Goal: Task Accomplishment & Management: Complete application form

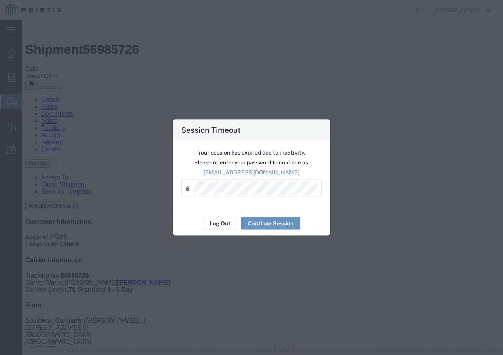
click at [220, 207] on div "Your session has expired due to inactivity. Please re-enter your password to co…" at bounding box center [251, 175] width 157 height 70
click at [222, 223] on button "Log Out" at bounding box center [220, 223] width 34 height 13
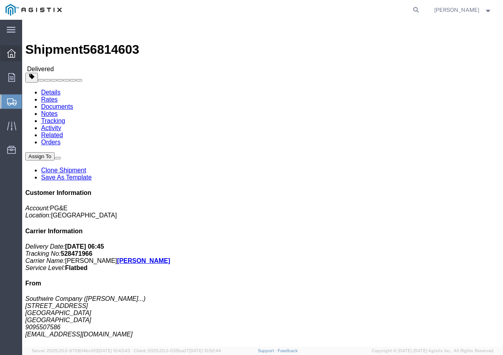
click at [9, 56] on icon at bounding box center [11, 53] width 9 height 9
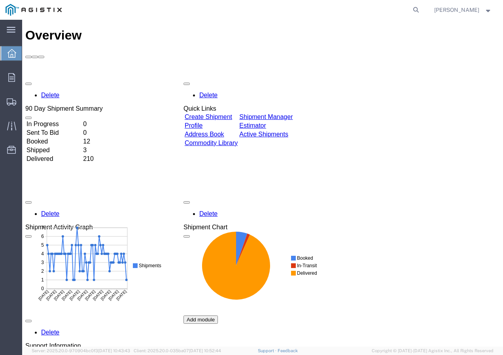
click at [211, 113] on link "Create Shipment" at bounding box center [208, 116] width 47 height 7
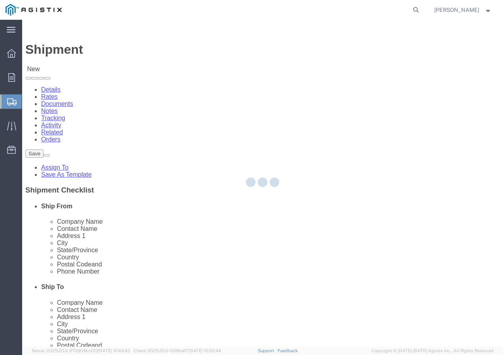
select select
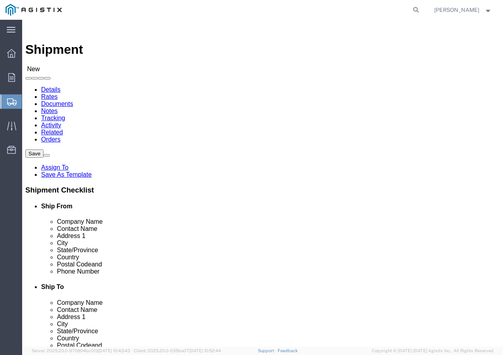
click select "Select PG&E Southwire Company"
select select "9596"
click select "Select PG&E Southwire Company"
select select "PURCHORD"
select select
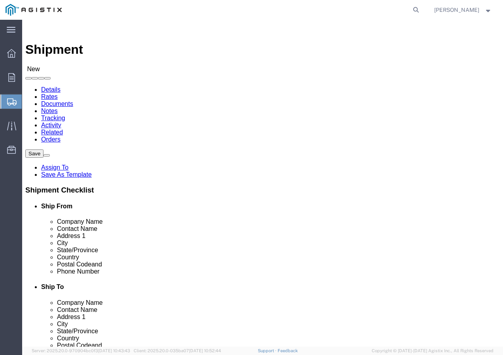
select select
select select "MYPROFILE"
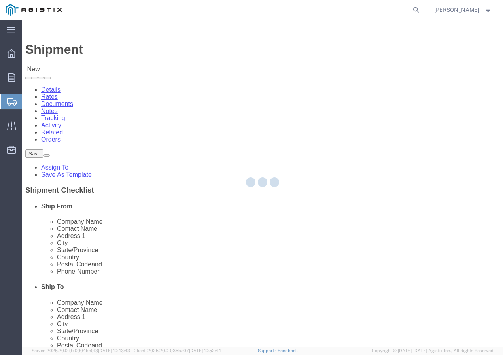
type input "Southwire Company"
type input "[PERSON_NAME]"
type input "[STREET_ADDRESS]"
type input "Fontana"
type input "92337"
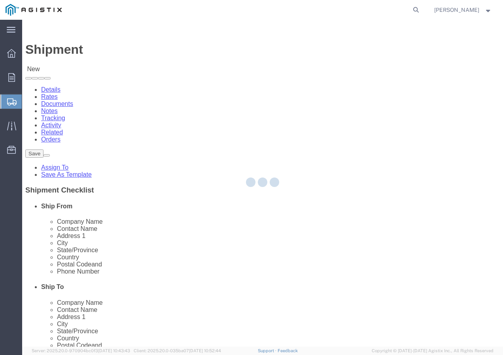
type input "9095507586"
type input "[EMAIL_ADDRESS][DOMAIN_NAME]"
checkbox input "true"
select select "CA"
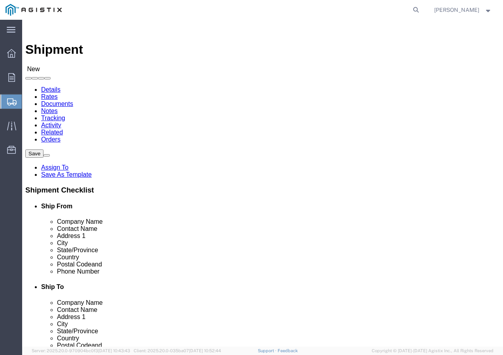
click select "Select All Others [GEOGRAPHIC_DATA] [GEOGRAPHIC_DATA] [GEOGRAPHIC_DATA] [GEOGRA…"
select select "19740"
click select "Select All Others [GEOGRAPHIC_DATA] [GEOGRAPHIC_DATA] [GEOGRAPHIC_DATA] [GEOGRA…"
click button
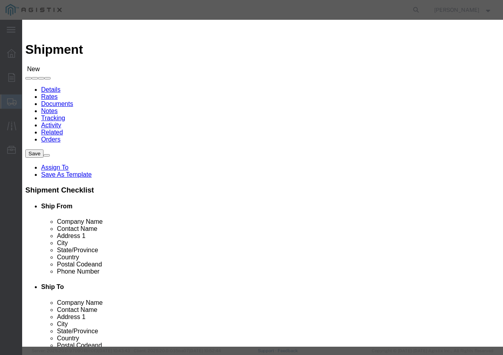
click select "Search by Address Book Name City Company Name Contact Name Country CustomerAlia…"
select select "city"
click select "Search by Address Book Name City Company Name Contact Name Country CustomerAlia…"
click input "text"
type input "FREMONT"
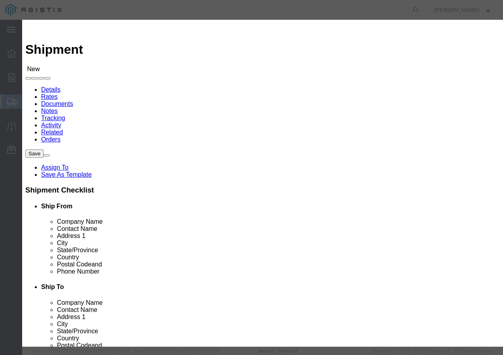
click icon "button"
click button "Select"
select select
type input "PG&E"
type input "[STREET_ADDRESS][PERSON_NAME]"
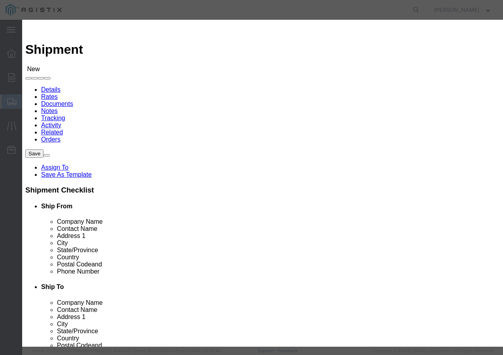
type input "Fremont"
type input "94538-3129"
select select "CA"
click button "Close"
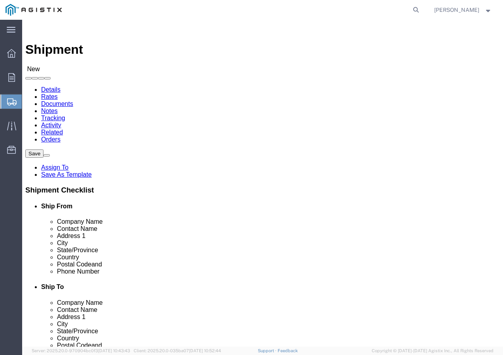
click div "Location My Profile Location (OBSOLETE) [PERSON_NAME] SC - GC TRAILER (OBSOLETE…"
click input "text"
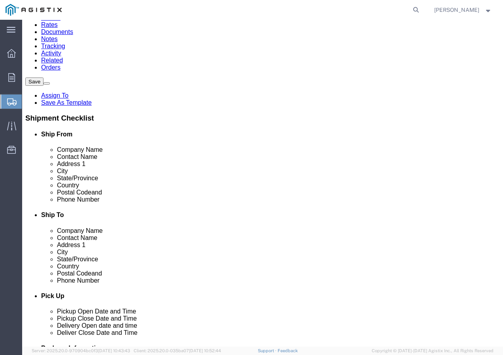
scroll to position [79, 0]
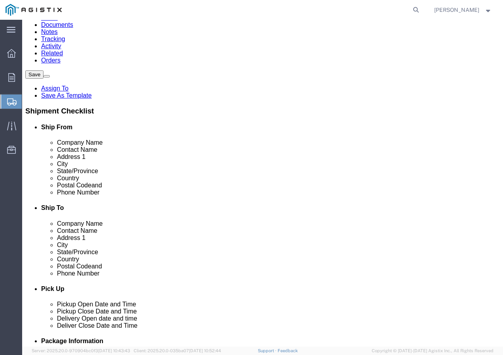
type input "Receiving Department"
click input "text"
paste input "5106519880"
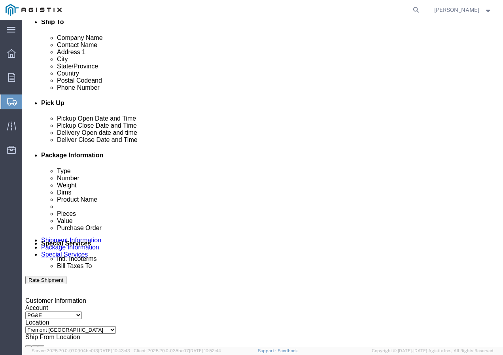
scroll to position [277, 0]
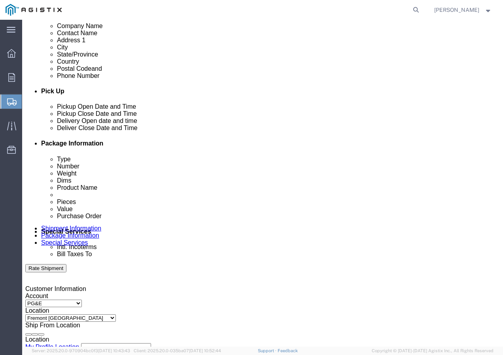
type input "5106519880"
click div "[DATE] 10:00 AM"
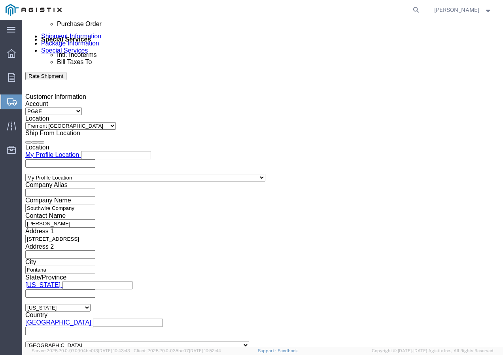
click input "10:00 AM"
type input "12:30 pm"
click button "Apply"
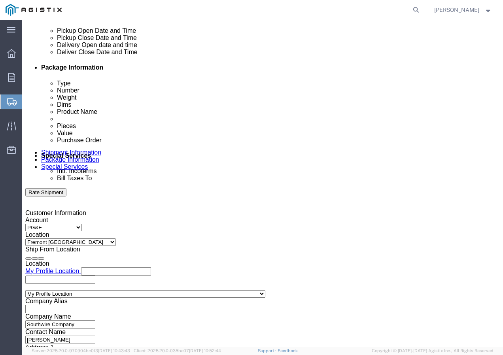
scroll to position [350, 0]
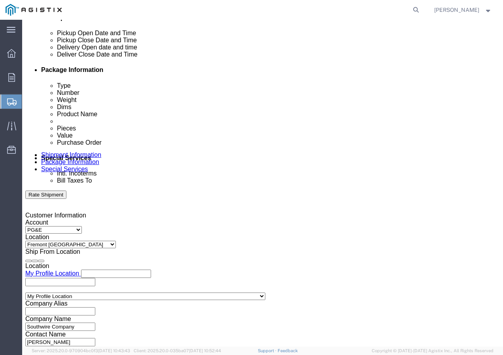
click div
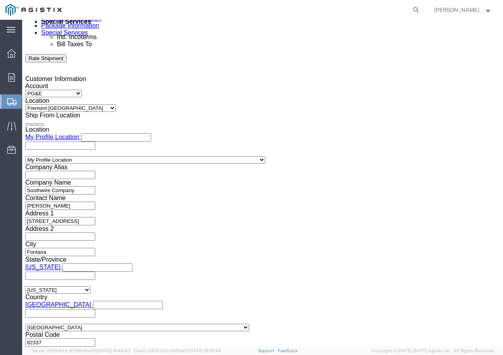
click button "Apply"
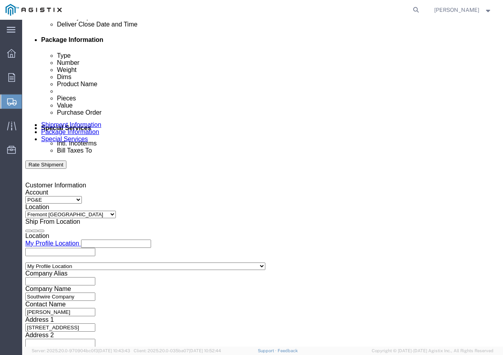
scroll to position [368, 0]
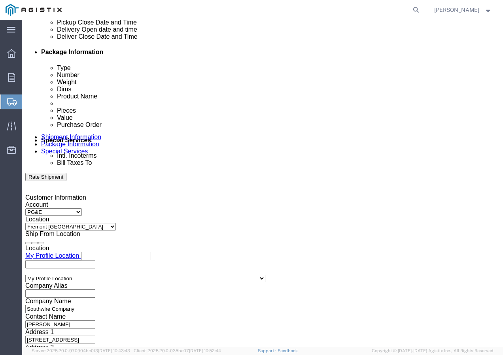
click div
click button "Apply"
click input "text"
paste input "3501380768"
type input "3501380768"
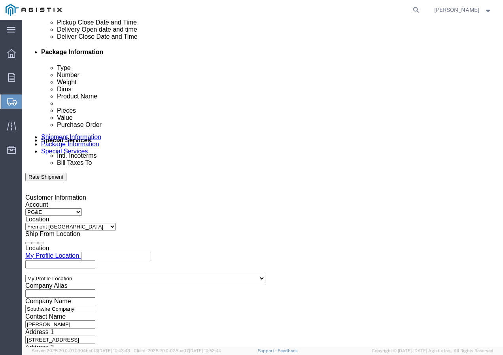
click select "Select Account Type Activity ID Airline Appointment Number ASN Batch Request # …"
select select "SHIPMENTIDNUM"
click select "Select Account Type Activity ID Airline Appointment Number ASN Batch Request # …"
click input "text"
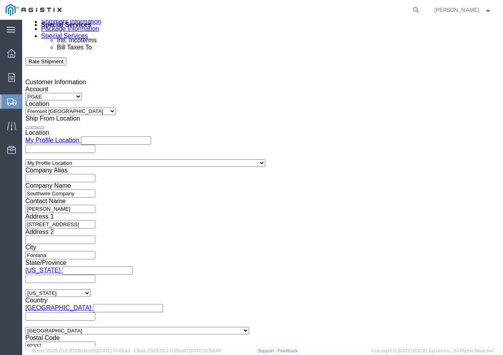
scroll to position [486, 0]
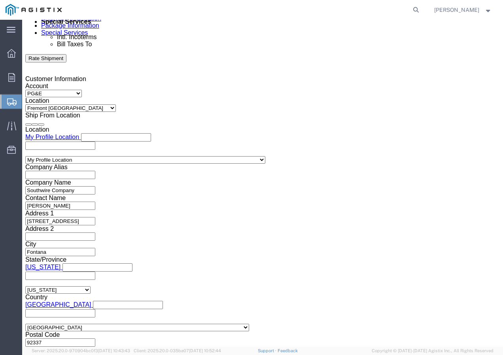
type input "7540087"
click select "Select Air Less than Truckload Multi-Leg Ocean Freight Rail Small Parcel Truckl…"
select select "TL"
click select "Select Air Less than Truckload Multi-Leg Ocean Freight Rail Small Parcel Truckl…"
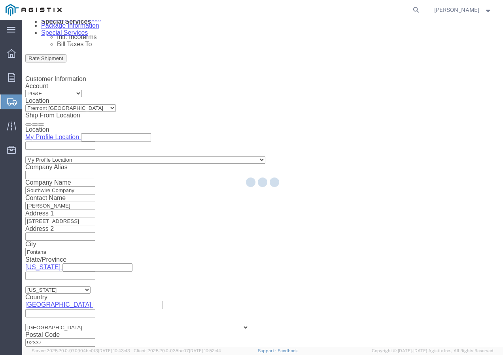
select select
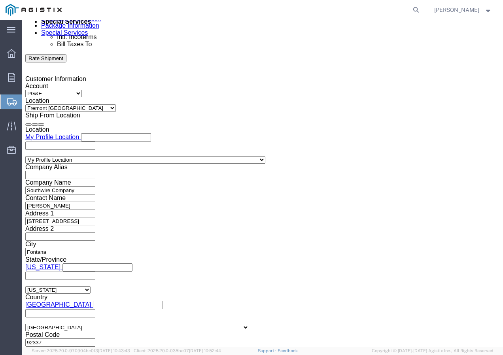
click select "Select 1-Ton (PSS) 10 Wheel 10 Yard Dump Truck 20 Yard Dump Truck Bobtail Botto…"
select select "FLBD"
click select "Select 1-Ton (PSS) 10 Wheel 10 Yard Dump Truck 20 Yard Dump Truck Bobtail Botto…"
click button "Continue"
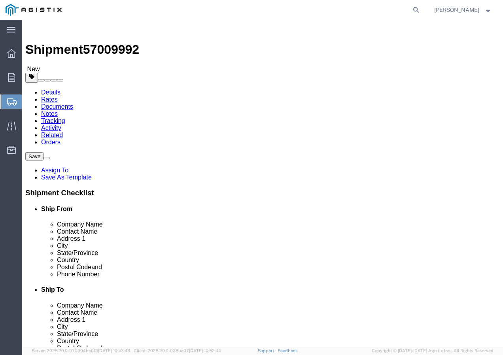
click select "Select Bulk Bundle(s) Cardboard Box(es) Carton(s) Crate(s) Drum(s) (Fiberboard)…"
select select "YRPK"
click select "Select Bulk Bundle(s) Cardboard Box(es) Carton(s) Crate(s) Drum(s) (Fiberboard)…"
click input "text"
type input "50"
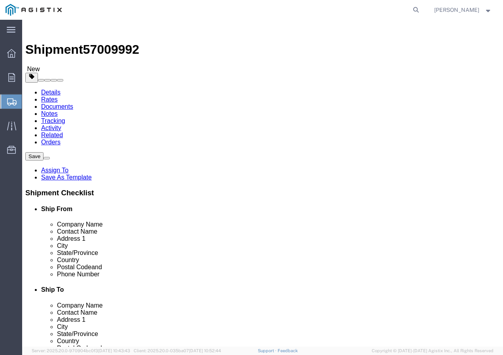
type input "50"
drag, startPoint x: 94, startPoint y: 196, endPoint x: 48, endPoint y: 197, distance: 45.4
click div "Weight 0.00 Select kgs lbs Ship. t°"
type input "11000"
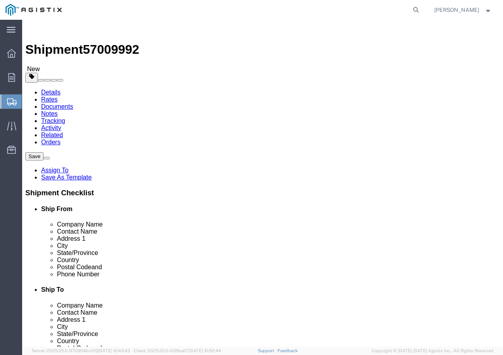
click link "Add Content"
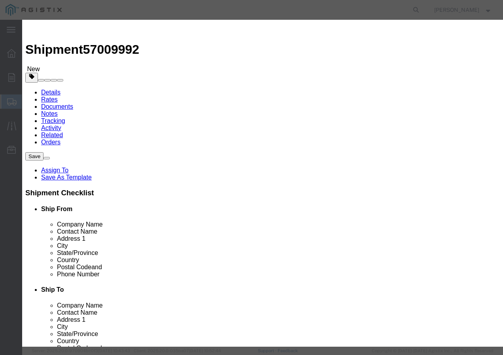
click input "text"
paste input "AAC 715.5-37 VIOLET 3.19kpR"
type input "AAC 715.5-37 VIOLET 3.19kpR"
click input "0"
type input "2"
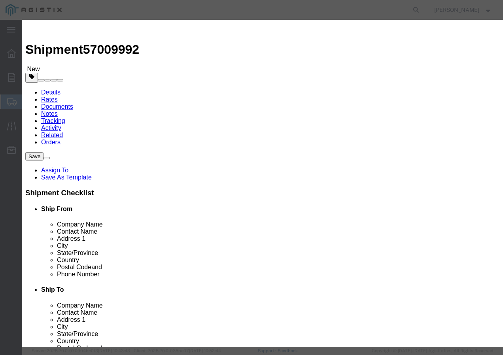
click input "text"
type input "1"
click select "Select 50 55 60 65 70 85 92.5 100 125 175 250 300 400"
select select "100"
click select "Select 50 55 60 65 70 85 92.5 100 125 175 250 300 400"
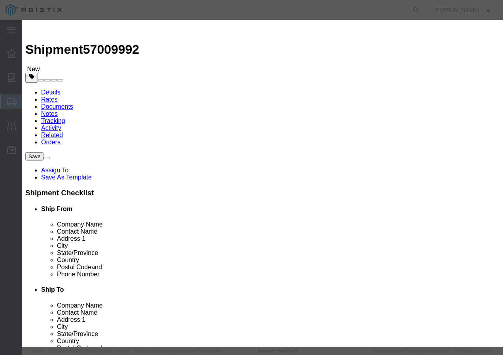
click button "Save & Add Another"
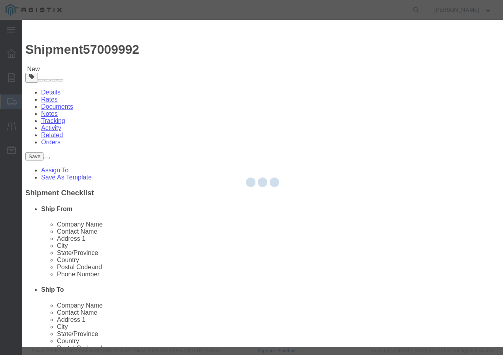
select select "EA"
select select
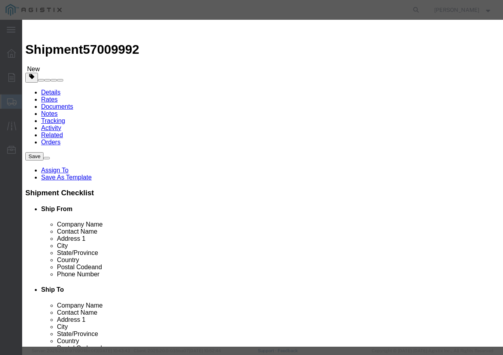
select select "USD"
click input "text"
paste input "AAC 1/0-7 POPPY 700pR"
type input "AAC 1/0-7 POPPY 700pR"
click input "text"
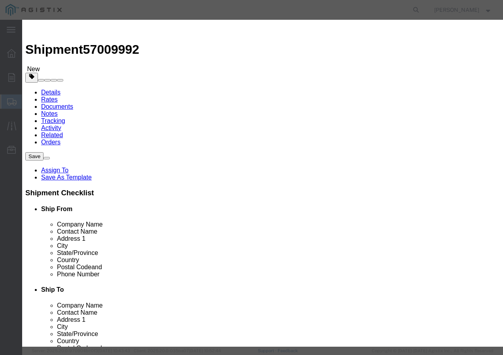
type input "1"
click input "text"
type input "1"
click select "Select 50 55 60 65 70 85 92.5 100 125 175 250 300 400"
select select "100"
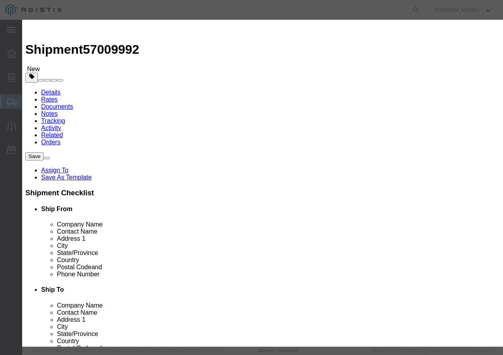
click select "Select 50 55 60 65 70 85 92.5 100 125 175 250 300 400"
click button "Save & Add Another"
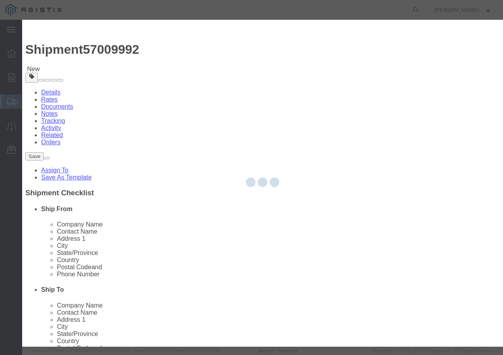
select select "EA"
select select
select select "USD"
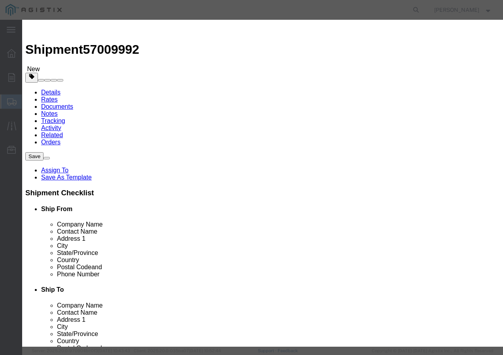
click input "text"
paste input "600VUD [GEOGRAPHIC_DATA]/YES 4/0 Str [PERSON_NAME] 1250R"
type input "600VUD [GEOGRAPHIC_DATA]/YES 4/0 Str [PERSON_NAME] 1250R"
click input "text"
type input "3"
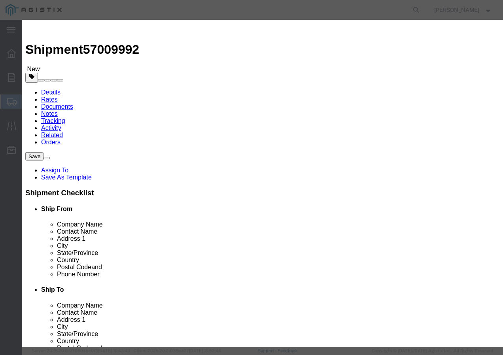
click input "text"
type input "1"
click select "Select 50 55 60 65 70 85 92.5 100 125 175 250 300 400"
select select "100"
click select "Select 50 55 60 65 70 85 92.5 100 125 175 250 300 400"
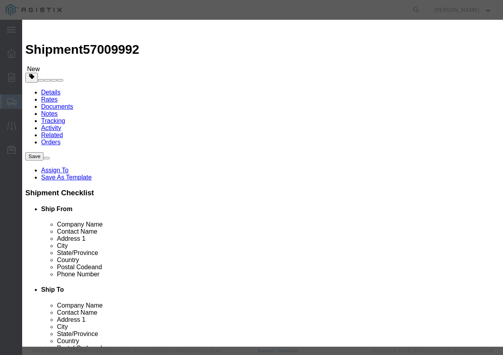
click button "Save & Add Another"
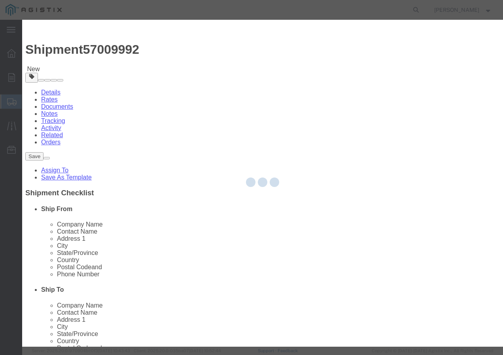
select select "EA"
select select
select select "USD"
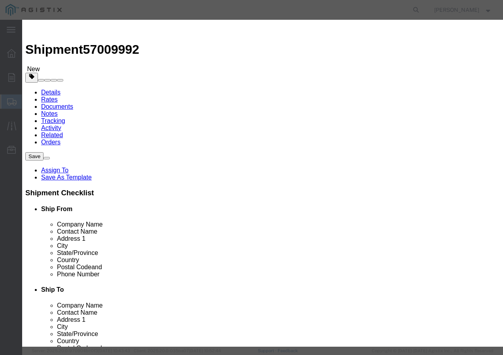
click input "text"
paste input "CCU/LDPE 1/0-7 MHD CU 60 MILS+ 600pR"
type input "CCU/LDPE 1/0-7 MHD CU 60 MILS+ 600pR"
click input "text"
type input "3"
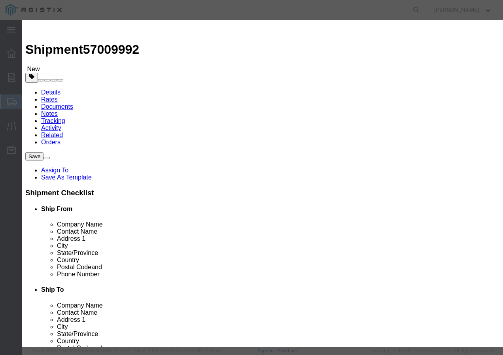
click input "text"
type input "1"
click select "Select 50 55 60 65 70 85 92.5 100 125 175 250 300 400"
select select "100"
click select "Select 50 55 60 65 70 85 92.5 100 125 175 250 300 400"
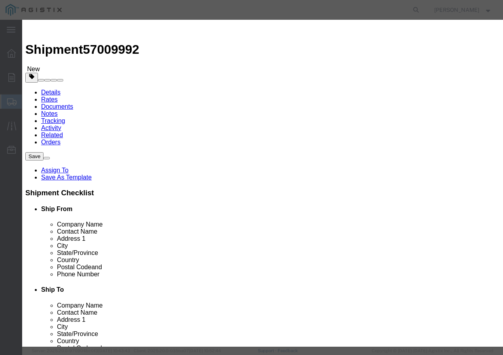
click button "Save & Close"
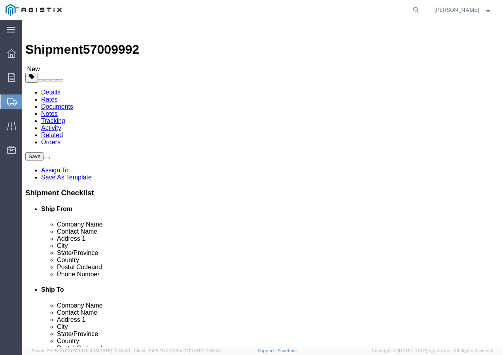
click input "1"
type input "9"
click button "Rate Shipment"
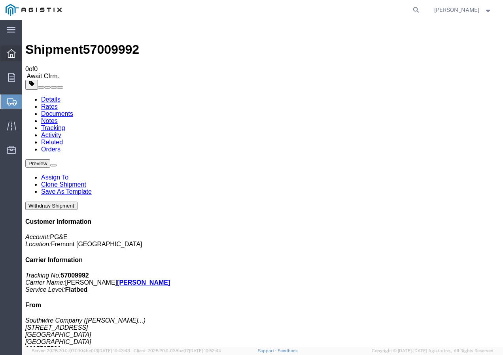
click at [11, 55] on icon at bounding box center [11, 53] width 9 height 9
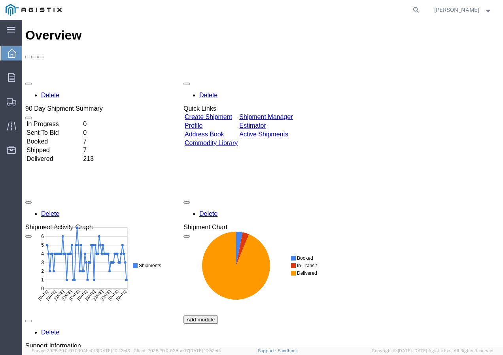
click at [213, 113] on link "Create Shipment" at bounding box center [208, 116] width 47 height 7
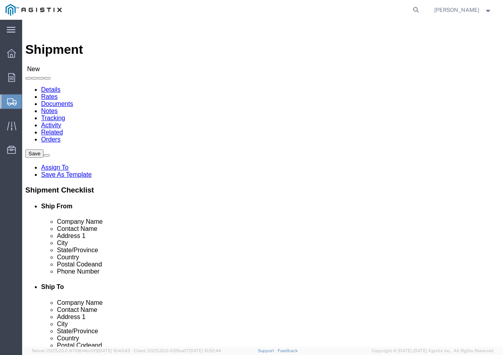
click select "Select PG&E Southwire Company"
select select "9596"
click select "Select PG&E Southwire Company"
select select "PURCHORD"
select select
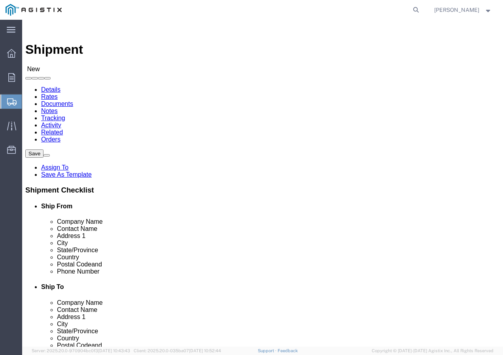
select select
select select "MYPROFILE"
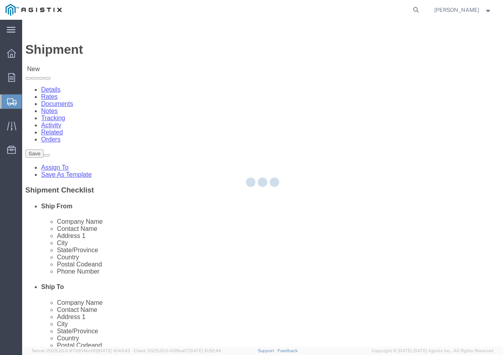
type input "Southwire Company"
type input "[PERSON_NAME]"
type input "[STREET_ADDRESS]"
type input "Fontana"
type input "92337"
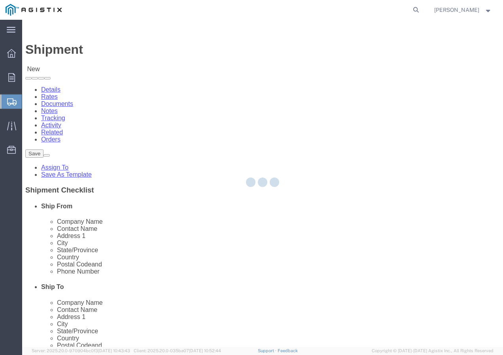
type input "9095507586"
type input "[EMAIL_ADDRESS][DOMAIN_NAME]"
checkbox input "true"
select select "CA"
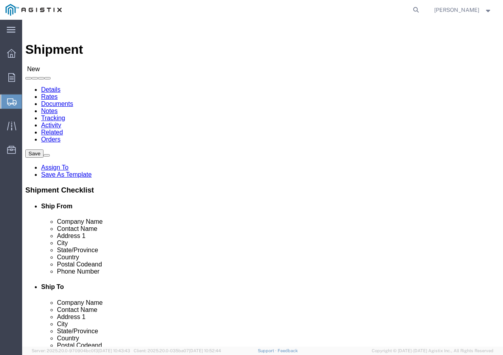
click select "Select All Others [GEOGRAPHIC_DATA] [GEOGRAPHIC_DATA] [GEOGRAPHIC_DATA] [GEOGRA…"
select select "19745"
click select "Select All Others [GEOGRAPHIC_DATA] [GEOGRAPHIC_DATA] [GEOGRAPHIC_DATA] [GEOGRA…"
click span
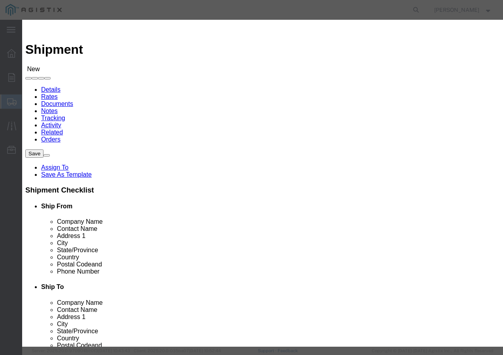
click select "Search by Address Book Name City Company Name Contact Name Country CustomerAlia…"
select select "city"
click select "Search by Address Book Name City Company Name Contact Name Country CustomerAlia…"
click div "All Company Location Other Personal Shared ALL A B C D E F G H I J K L M N O P …"
click input "text"
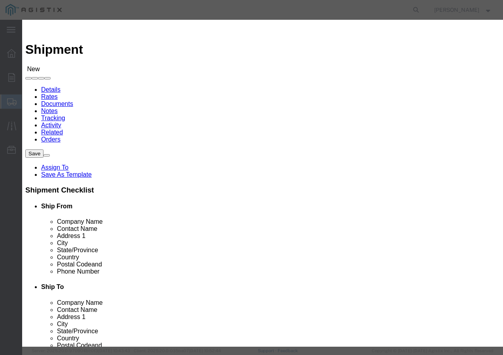
type input "[GEOGRAPHIC_DATA]"
click icon "button"
click button "Select"
select select
type input "PG&E"
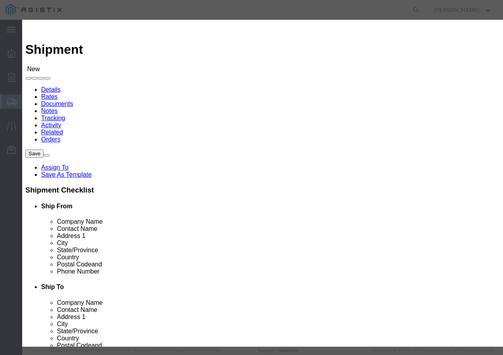
type input "[STREET_ADDRESS]"
type input "[GEOGRAPHIC_DATA]"
type input "93725-1098"
select select "CA"
click button "Close"
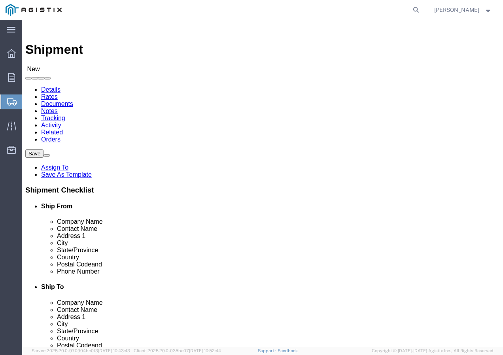
click input "text"
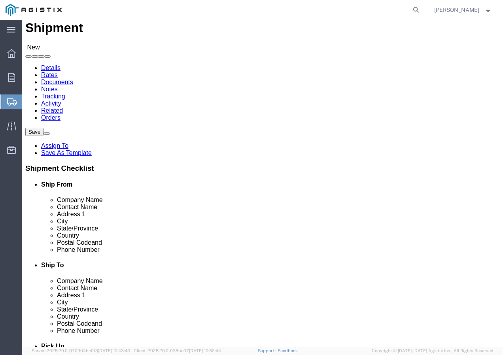
scroll to position [40, 0]
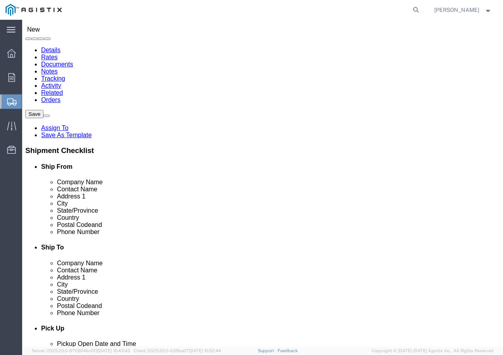
type input "Receiving Department"
click input "text"
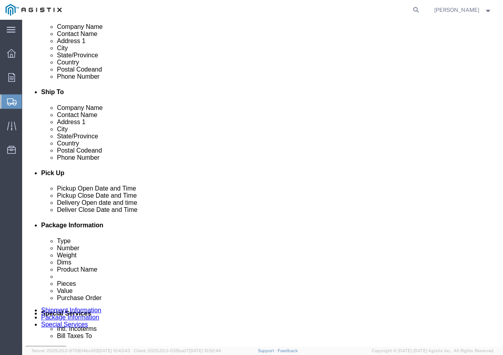
scroll to position [237, 0]
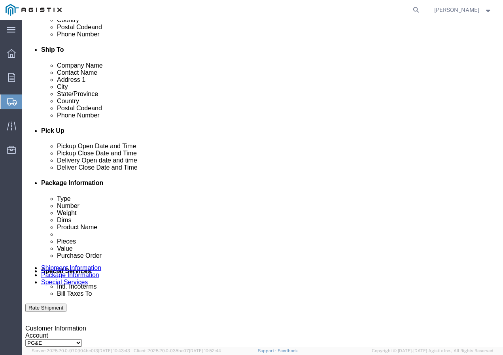
type input "8007567243"
click div "[DATE] 10:00 AM"
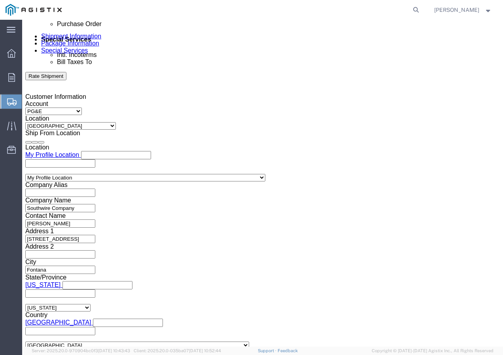
click input "10:00 AM"
type input "1:30 PM"
click button "Apply"
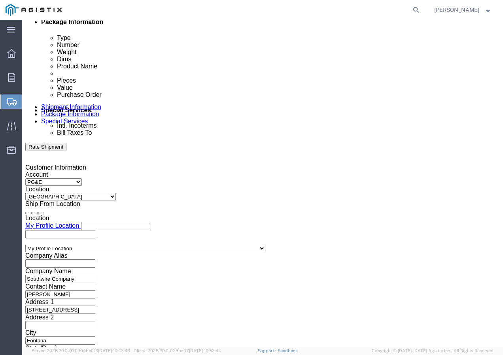
scroll to position [390, 0]
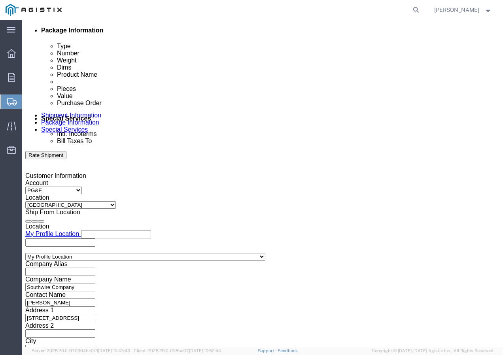
click div
click button "Apply"
click div
click button "Apply"
click input "text"
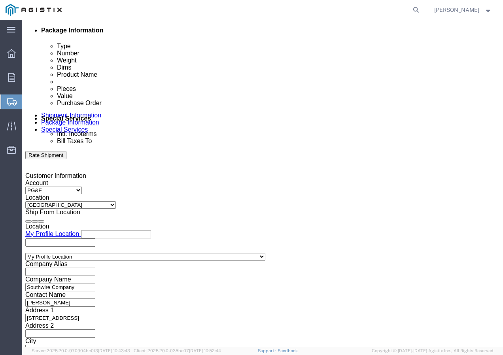
paste input "3501413791"
type input "3501413791"
click select "Select Account Type Activity ID Airline Appointment Number ASN Batch Request # …"
select select "SHIPMENTIDNUM"
click select "Select Account Type Activity ID Airline Appointment Number ASN Batch Request # …"
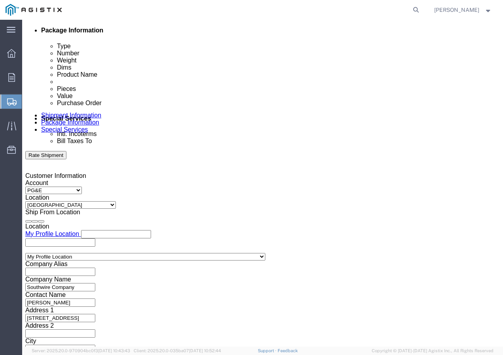
click input "text"
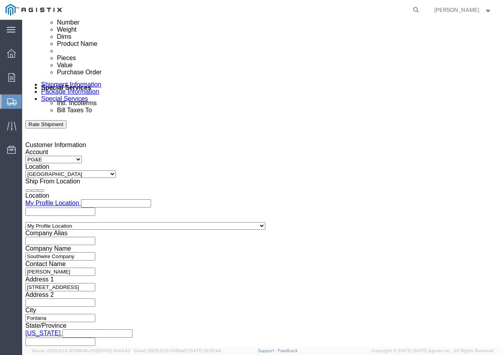
scroll to position [469, 0]
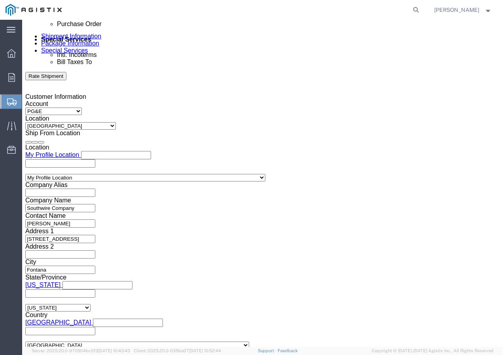
type input "7540877"
click select "Select Air Less than Truckload Multi-Leg Ocean Freight Rail Small Parcel Truckl…"
select select "TL"
click select "Select Air Less than Truckload Multi-Leg Ocean Freight Rail Small Parcel Truckl…"
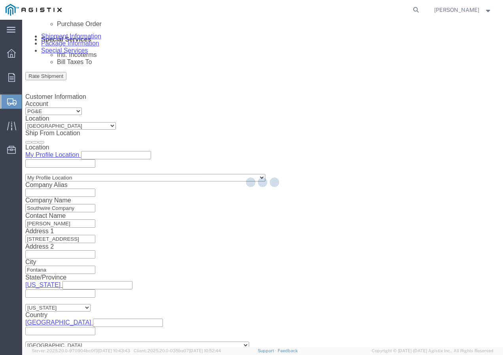
select select
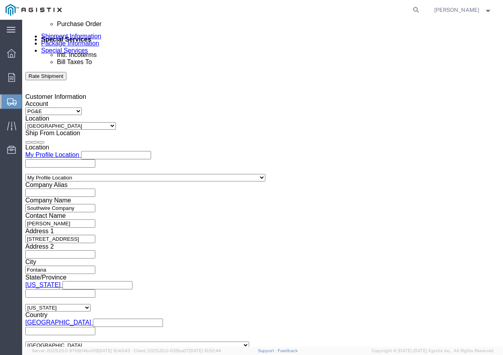
drag, startPoint x: 65, startPoint y: 288, endPoint x: 43, endPoint y: 267, distance: 30.2
click select "Select 1-Ton (PSS) 10 Wheel 10 Yard Dump Truck 20 Yard Dump Truck Bobtail Botto…"
select select "FLBD"
click select "Select 1-Ton (PSS) 10 Wheel 10 Yard Dump Truck 20 Yard Dump Truck Bobtail Botto…"
click button "Continue"
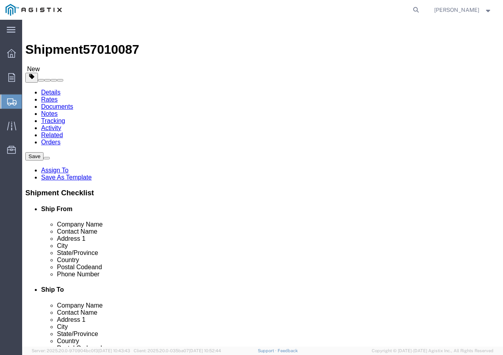
click select "Select Bulk Bundle(s) Cardboard Box(es) Carton(s) Crate(s) Drum(s) (Fiberboard)…"
select select "YRPK"
click select "Select Bulk Bundle(s) Cardboard Box(es) Carton(s) Crate(s) Drum(s) (Fiberboard)…"
click input "text"
type input "50"
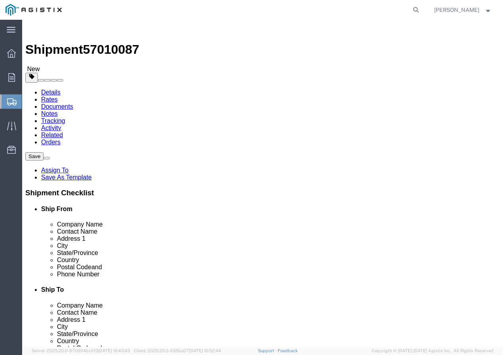
type input "50"
drag, startPoint x: 87, startPoint y: 196, endPoint x: 77, endPoint y: 197, distance: 10.7
click input "0.00"
type input "0"
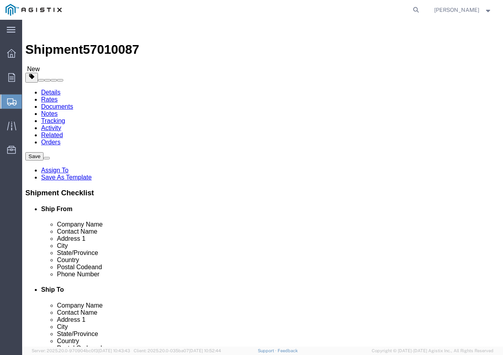
type input "14000"
click link "Add Content"
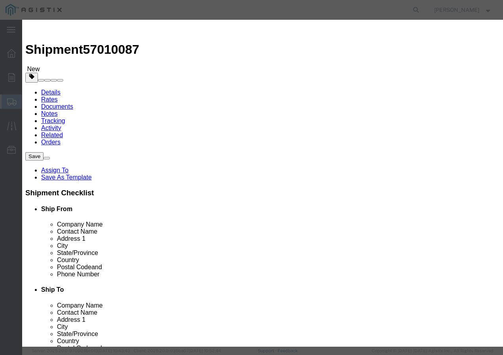
click div "Commodity library"
click input "text"
paste input "RHW 500 Str Cu 2000V+ 3kR"
type input "RHW 500 Str Cu 2000V+ 3kR"
click input "0"
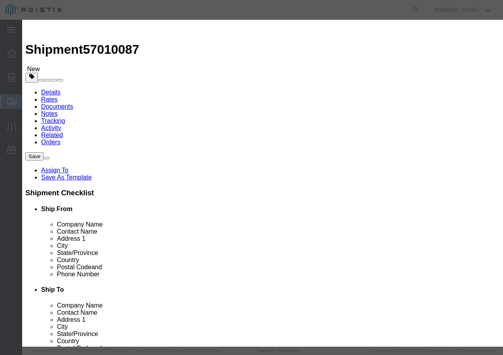
type input "2"
click input "text"
type input "1"
click select "Select 50 55 60 65 70 85 92.5 100 125 175 250 300 400"
select select "100"
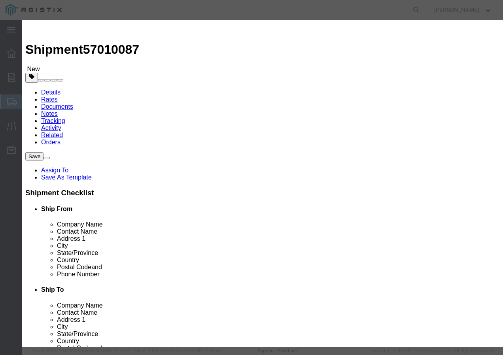
click select "Select 50 55 60 65 70 85 92.5 100 125 175 250 300 400"
click button "Save & Add Another"
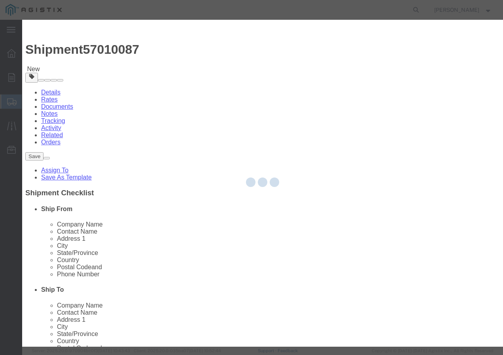
select select "EA"
select select
select select "USD"
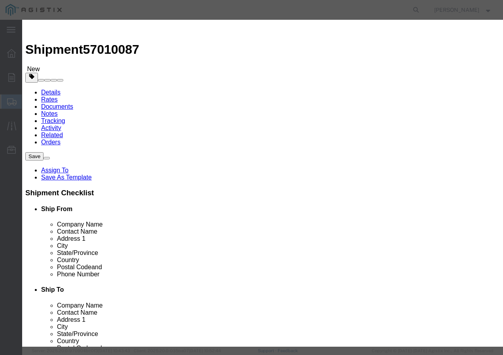
click input "text"
paste input "SSCC 12-7CU 5C XLP CPE BL 600V"
type input "SSCC 12-7CU 5C XLP CPE BL 600V"
click input "text"
type input "2"
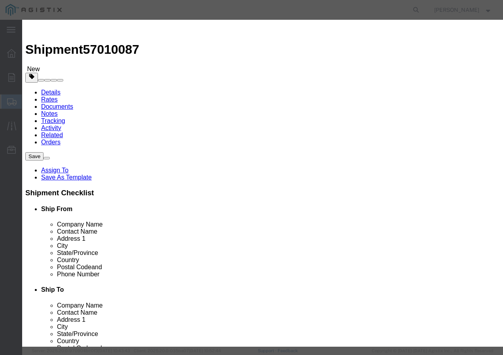
click input "text"
type input "1"
click select "Select 50 55 60 65 70 85 92.5 100 125 175 250 300 400"
select select "100"
click select "Select 50 55 60 65 70 85 92.5 100 125 175 250 300 400"
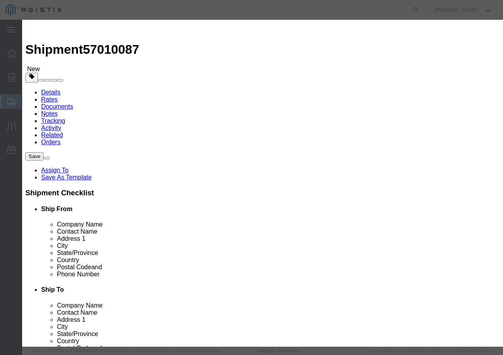
click button "Save & Add Another"
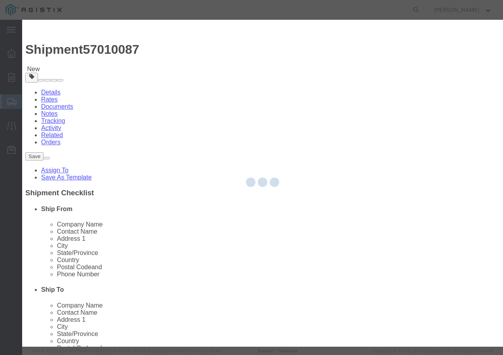
select select "EA"
select select
select select "USD"
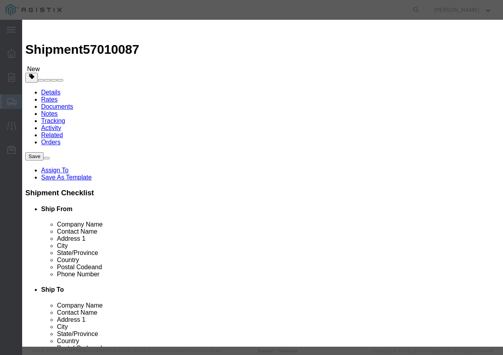
click input "text"
paste input "600VUD 1000 AL 110 MILS 1000R"
type input "600VUD 1000 AL 110 MILS 1000R"
click input "text"
type input "1"
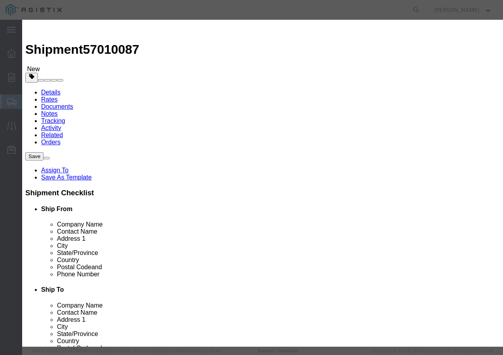
click input "text"
type input "1"
click select "Select 50 55 60 65 70 85 92.5 100 125 175 250 300 400"
select select "100"
click select "Select 50 55 60 65 70 85 92.5 100 125 175 250 300 400"
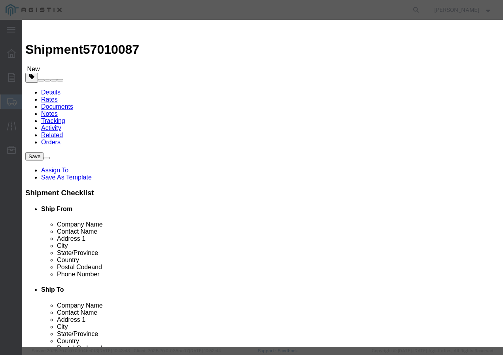
click button "Save & Add Another"
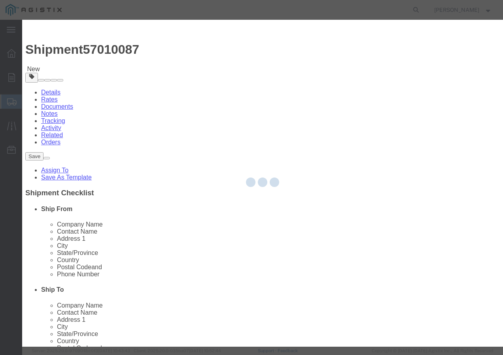
select select "EA"
select select
select select "USD"
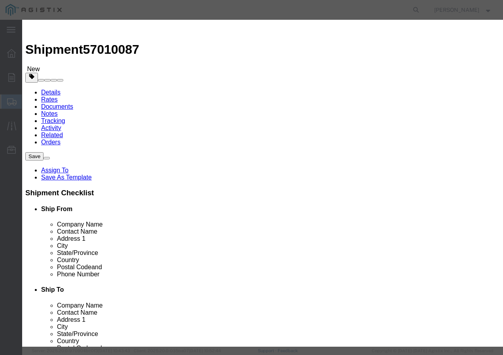
click input "text"
paste input "600VUD QX/YES 1/0 [GEOGRAPHIC_DATA] 2000"
type input "600VUD QX/YES 1/0 [GEOGRAPHIC_DATA] 2000"
click input "text"
type input "2"
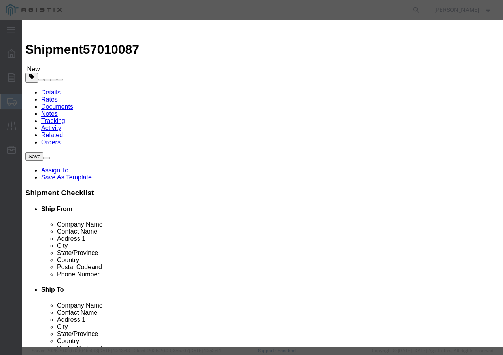
click input "text"
type input "1"
click select "Select 50 55 60 65 70 85 92.5 100 125 175 250 300 400"
select select "100"
click select "Select 50 55 60 65 70 85 92.5 100 125 175 250 300 400"
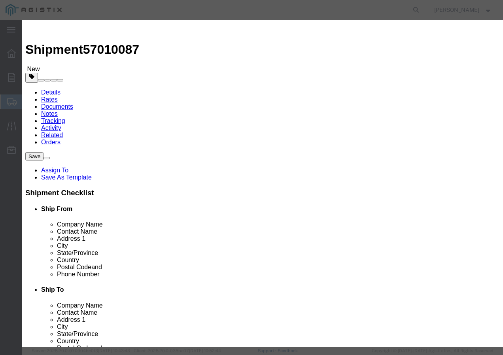
click button "Save & Close"
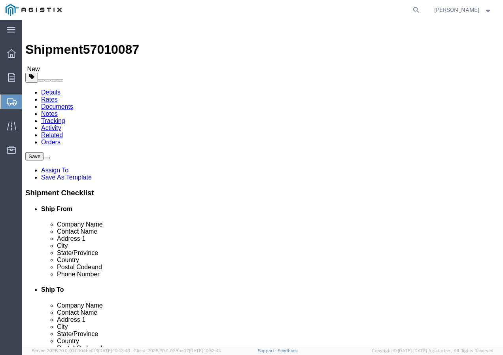
click input "1"
type input "7"
click button "Rate Shipment"
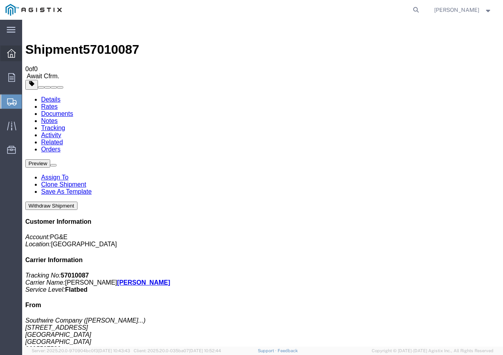
click at [9, 57] on icon at bounding box center [11, 53] width 9 height 9
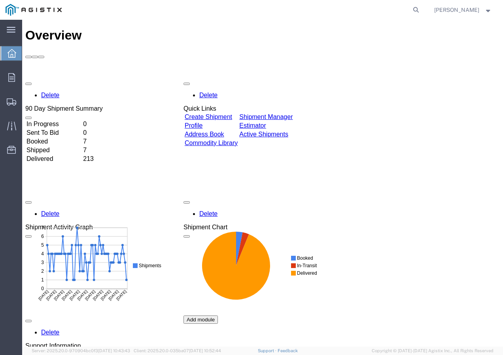
click at [228, 113] on link "Create Shipment" at bounding box center [208, 116] width 47 height 7
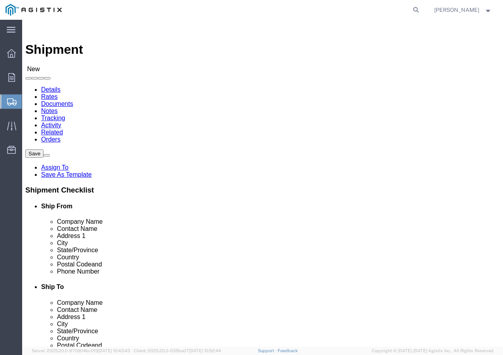
click select "Select PG&E Southwire Company"
select select "9596"
click select "Select PG&E Southwire Company"
select select "PURCHORD"
select select
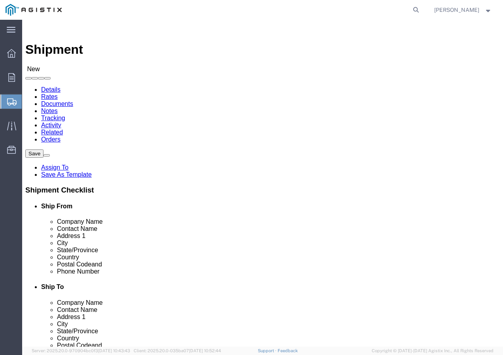
select select
select select "MYPROFILE"
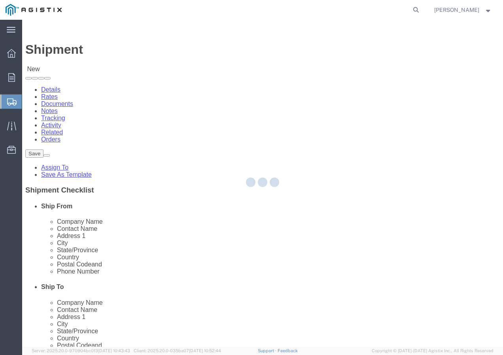
type input "Southwire Company"
type input "[PERSON_NAME]"
type input "[STREET_ADDRESS]"
type input "Fontana"
type input "92337"
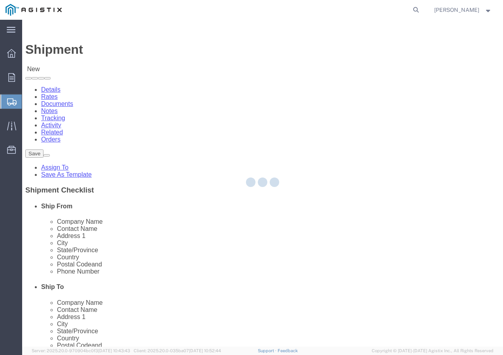
type input "9095507586"
type input "[EMAIL_ADDRESS][DOMAIN_NAME]"
checkbox input "true"
select select "CA"
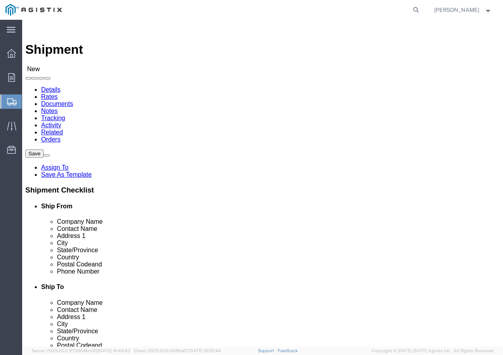
click select "Select All Others [GEOGRAPHIC_DATA] [GEOGRAPHIC_DATA] [GEOGRAPHIC_DATA] [GEOGRA…"
select select "19996"
click select "Select All Others [GEOGRAPHIC_DATA] [GEOGRAPHIC_DATA] [GEOGRAPHIC_DATA] [GEOGRA…"
click span
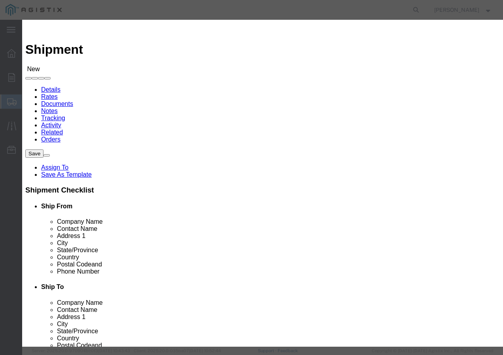
click select "Search by Address Book Name City Company Name Contact Name Country CustomerAlia…"
select select "city"
click select "Search by Address Book Name City Company Name Contact Name Country CustomerAlia…"
click input "text"
type input "[GEOGRAPHIC_DATA]"
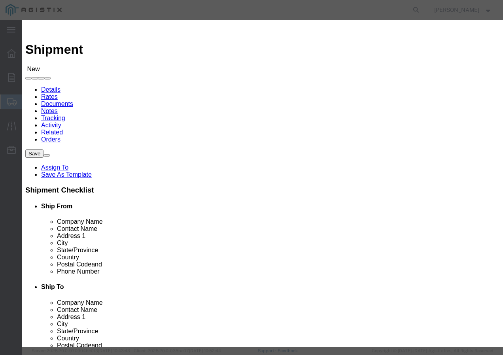
click icon "button"
click button "Select"
select select
type input "PG&E"
type input "[STREET_ADDRESS]"
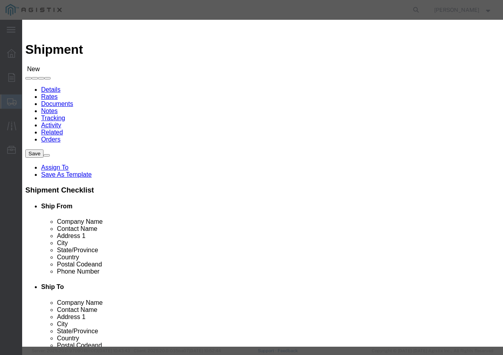
type input "Wheatland"
type input "95692"
select select "CA"
click button "Close"
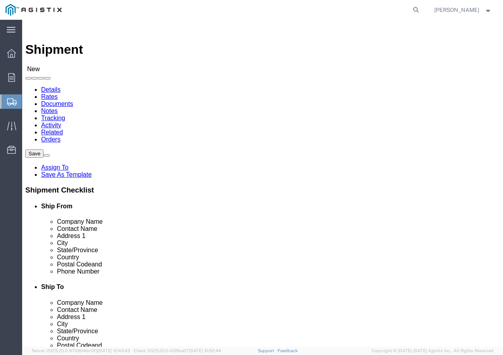
click input "text"
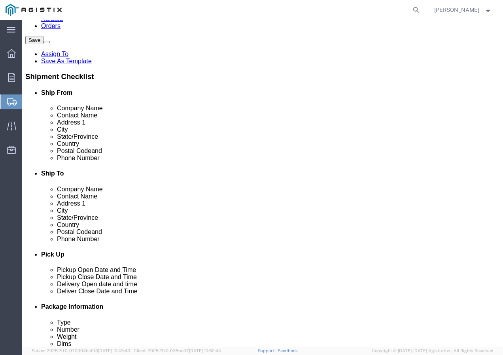
scroll to position [119, 0]
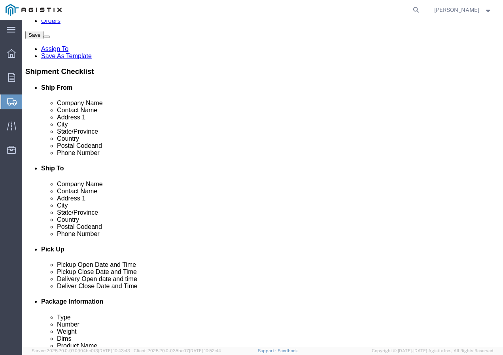
type input "Marysville Receiving"
click input "text"
paste input "9167493050"
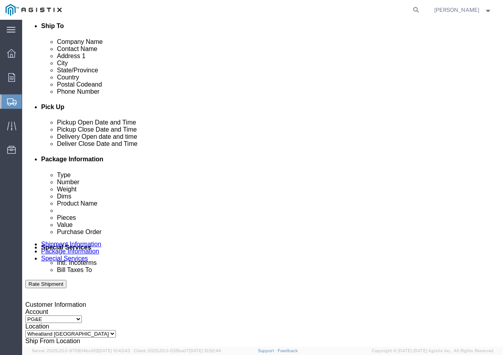
scroll to position [277, 0]
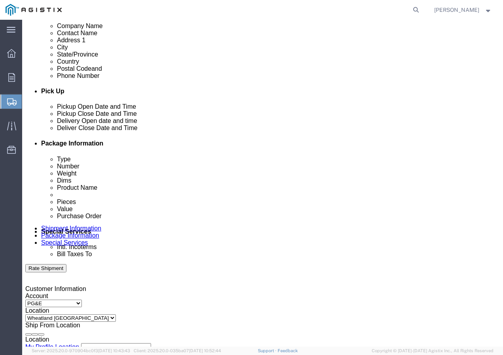
type input "9167493050"
click div "[DATE] 11:00 AM"
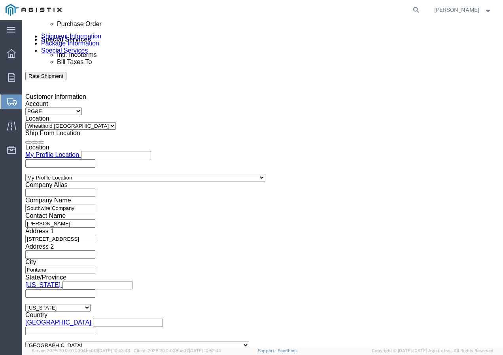
click input "11:00 AM"
type input "11:30 AM"
click button "Apply"
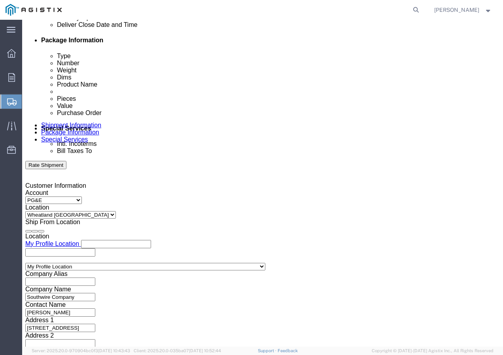
scroll to position [350, 0]
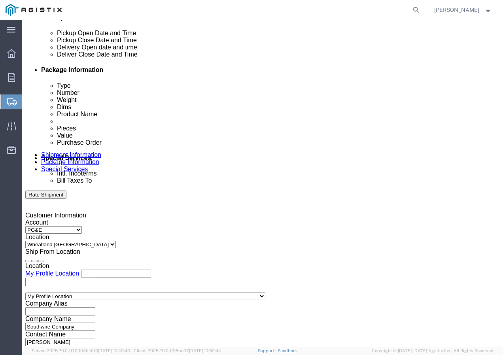
click div
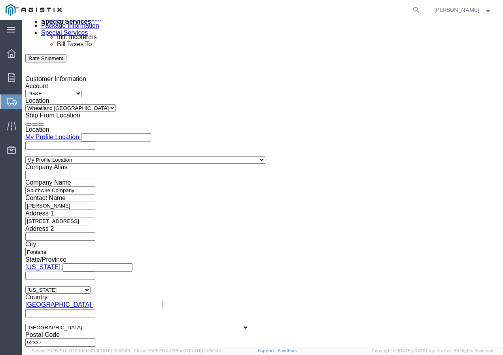
click button "Apply"
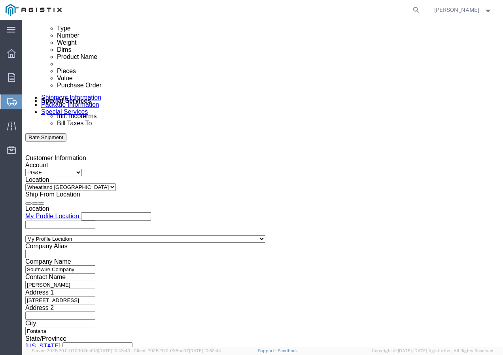
click div
click button "Apply"
click input "text"
paste input "3501411881"
type input "3501411881"
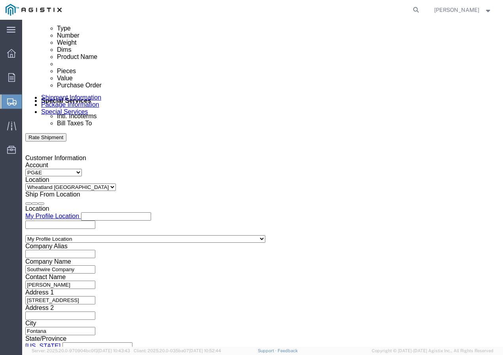
click select "Select Account Type Activity ID Airline Appointment Number ASN Batch Request # …"
select select "SHIPMENTIDNUM"
click select "Select Account Type Activity ID Airline Appointment Number ASN Batch Request # …"
click input "text"
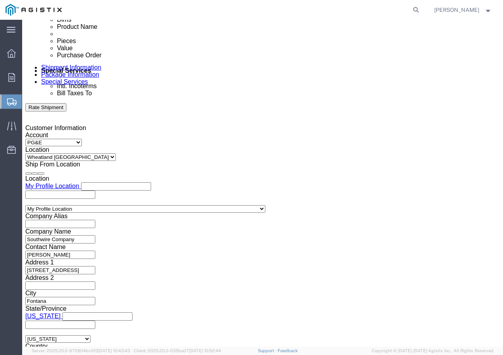
scroll to position [486, 0]
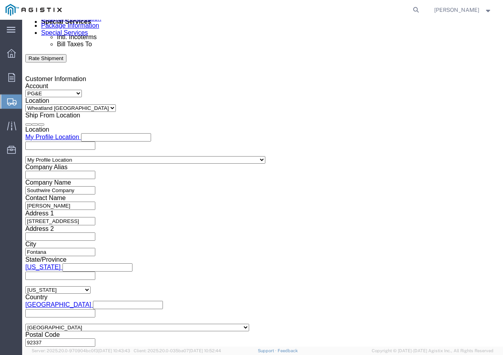
type input "7540230"
click select "Select Air Less than Truckload Multi-Leg Ocean Freight Rail Small Parcel Truckl…"
select select "TL"
click select "Select Air Less than Truckload Multi-Leg Ocean Freight Rail Small Parcel Truckl…"
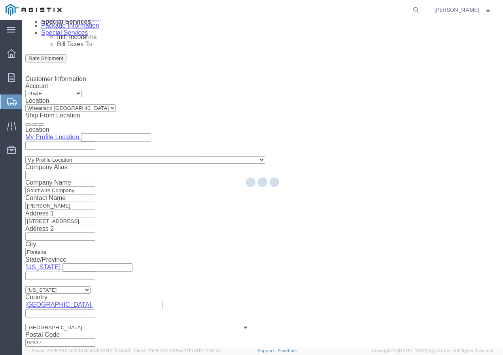
select select
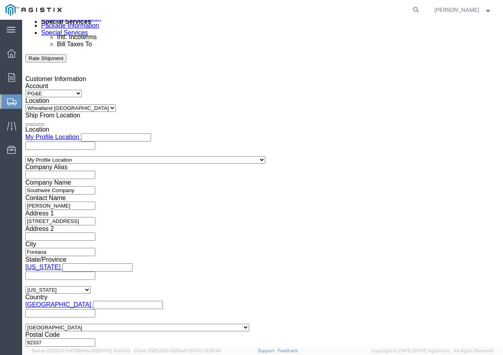
click select "Select 1-Ton (PSS) 10 Wheel 10 Yard Dump Truck 20 Yard Dump Truck Bobtail Botto…"
select select "FLBD"
click select "Select 1-Ton (PSS) 10 Wheel 10 Yard Dump Truck 20 Yard Dump Truck Bobtail Botto…"
click button "Continue"
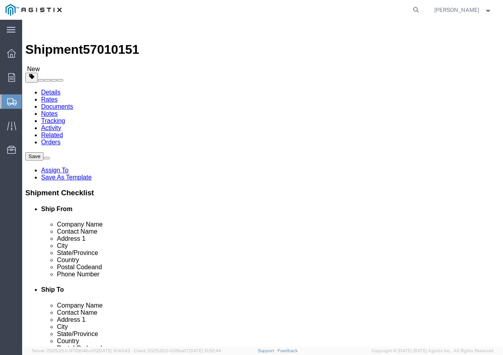
click select "Select Bulk Bundle(s) Cardboard Box(es) Carton(s) Crate(s) Drum(s) (Fiberboard)…"
select select "YRPK"
click select "Select Bulk Bundle(s) Cardboard Box(es) Carton(s) Crate(s) Drum(s) (Fiberboard)…"
click input "text"
type input "50"
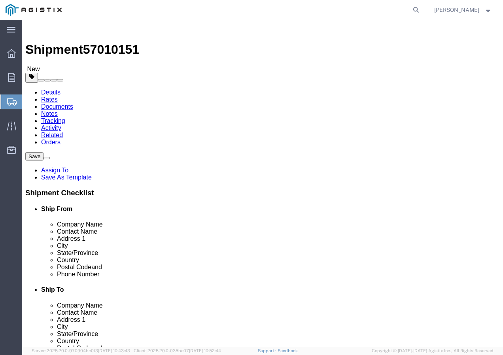
type input "50"
drag, startPoint x: 89, startPoint y: 198, endPoint x: 77, endPoint y: 198, distance: 11.5
click input "0.00"
type input "29000"
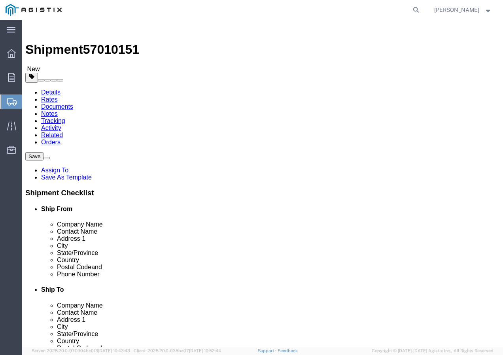
click div "1 x Your Packaging Package Type Select Bulk Bundle(s) Cardboard Box(es) Carton(…"
click link "Add Content"
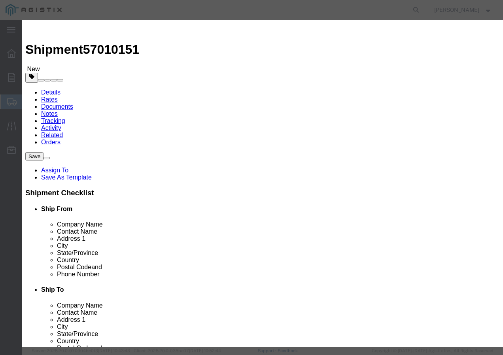
click input "text"
paste input "PPC{TM} 4 SOL CU 110 MILS/LDPE+ 4kR"
type input "PPC{TM} 4 SOL CU 110 MILS/LDPE+ 4kR"
click input "0"
type input "39"
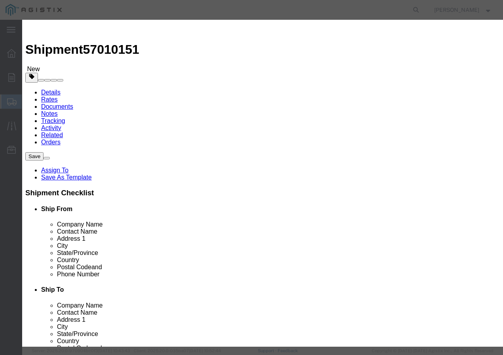
click input "text"
type input "1"
click select "Select 50 55 60 65 70 85 92.5 100 125 175 250 300 400"
select select "100"
click select "Select 50 55 60 65 70 85 92.5 100 125 175 250 300 400"
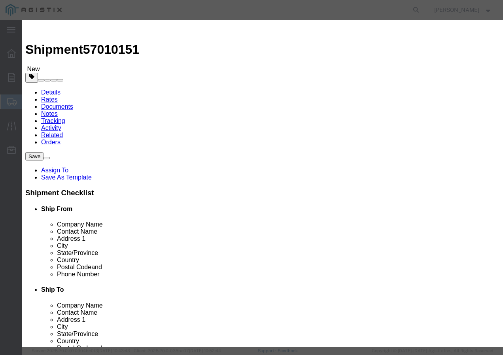
click button "Save & Add Another"
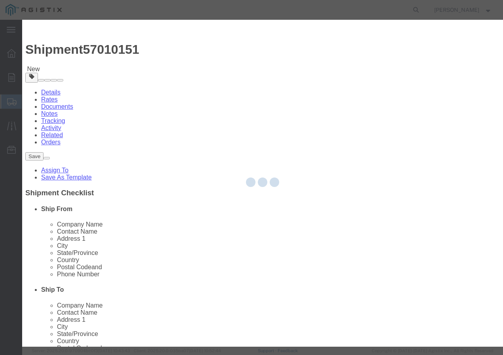
select select "EA"
select select
select select "USD"
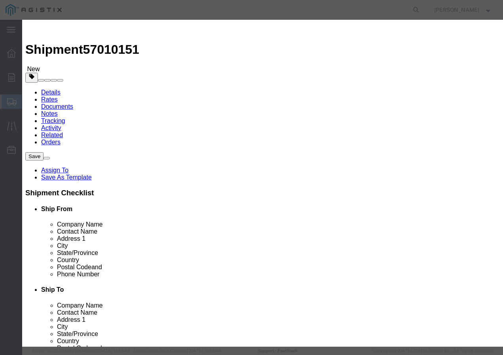
click input "text"
paste input "SSCC 10 S CU POLY YW 600V 1000R"
type input "SSCC 10 S CU POLY YW 600V 1000R"
click input "text"
type input "69"
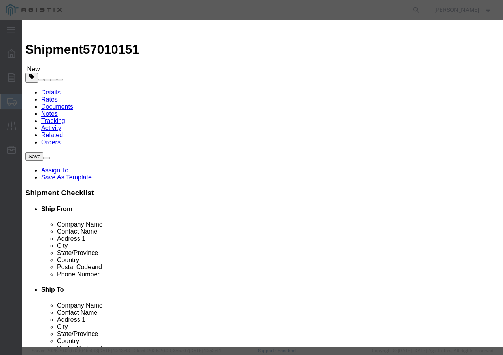
click input "text"
type input "1"
click select "Select 50 55 60 65 70 85 92.5 100 125 175 250 300 400"
select select "100"
click select "Select 50 55 60 65 70 85 92.5 100 125 175 250 300 400"
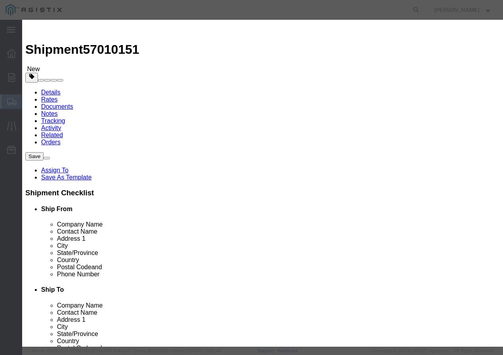
click button "Save & Close"
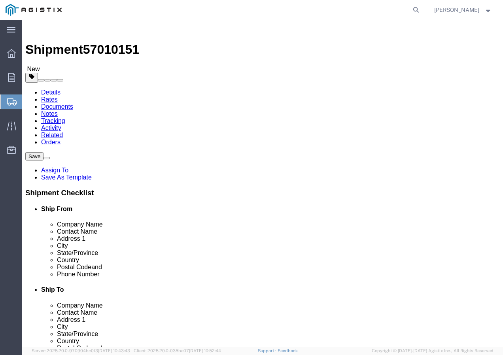
click input "1"
type input "108"
click button "Rate Shipment"
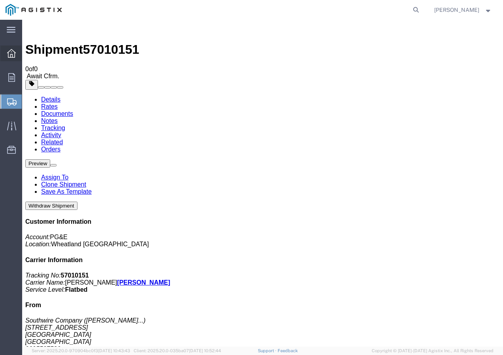
click at [13, 54] on icon at bounding box center [11, 53] width 9 height 9
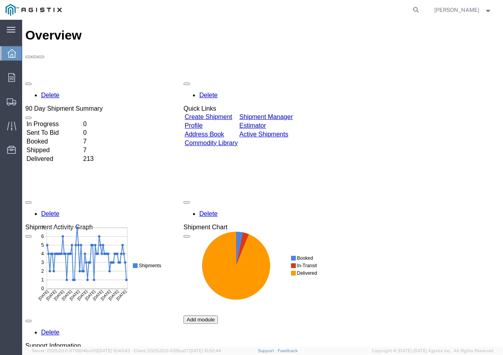
click at [237, 113] on td "Create Shipment" at bounding box center [211, 117] width 54 height 8
click at [232, 113] on link "Create Shipment" at bounding box center [208, 116] width 47 height 7
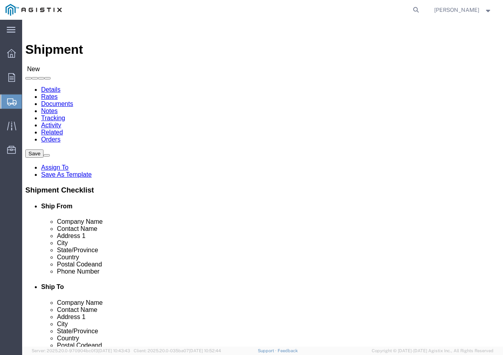
click select "Select PG&E Southwire Company"
select select "9596"
click select "Select PG&E Southwire Company"
click select "Select All Others [GEOGRAPHIC_DATA] [GEOGRAPHIC_DATA] [GEOGRAPHIC_DATA] [GEOGRA…"
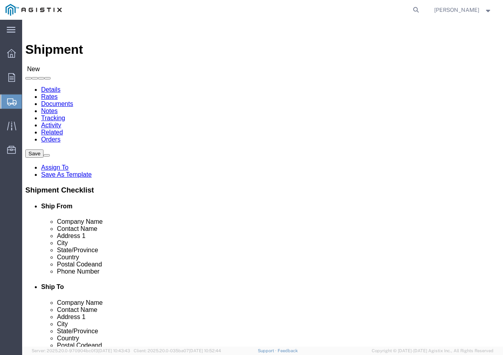
click span
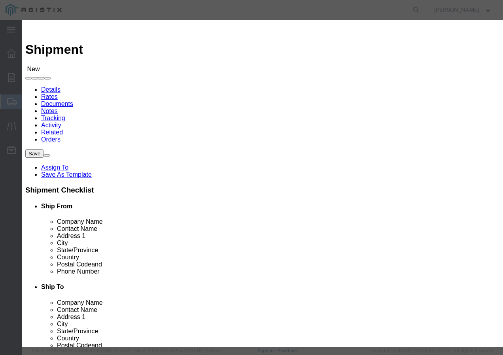
click select "Search by Address Book Name City Company Name Contact Name Country CustomerAlia…"
click input "text"
click icon "button"
click button "Select"
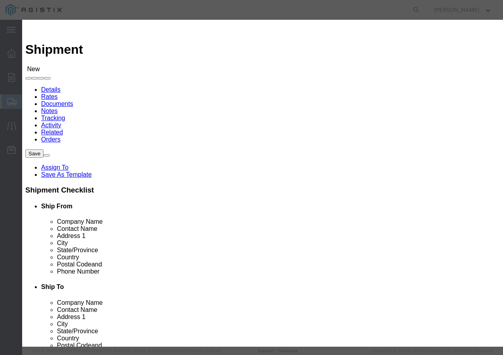
click button "Close"
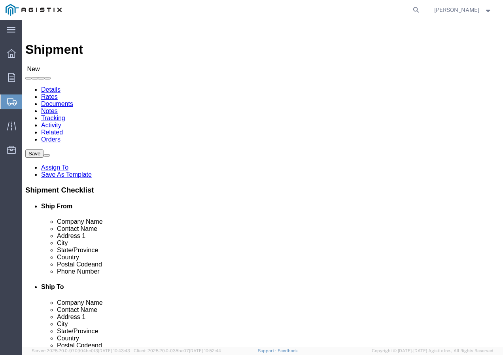
scroll to position [40, 0]
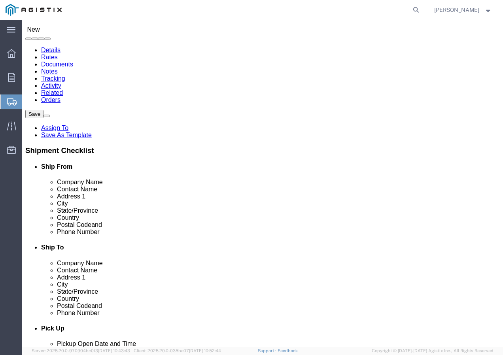
click input "text"
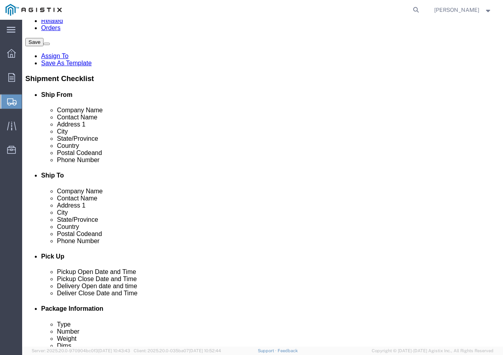
scroll to position [119, 0]
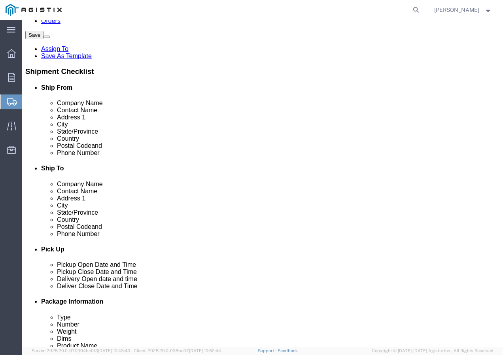
click input "text"
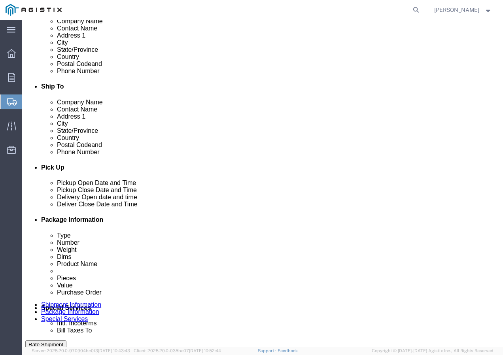
scroll to position [237, 0]
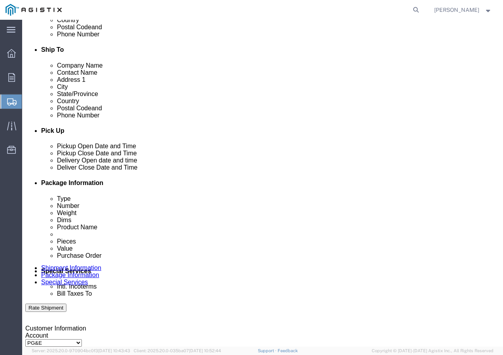
click div "[DATE] 11:00 AM"
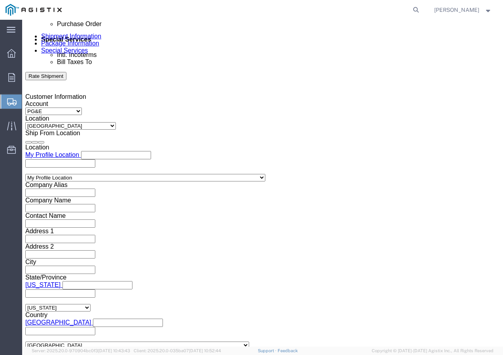
click input "11:00 AM"
click button "Apply"
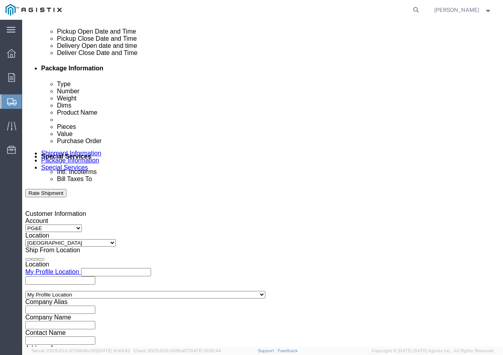
scroll to position [350, 0]
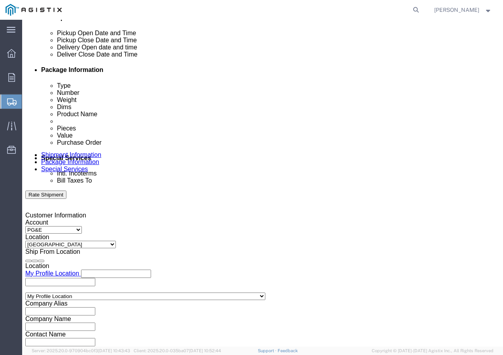
click div
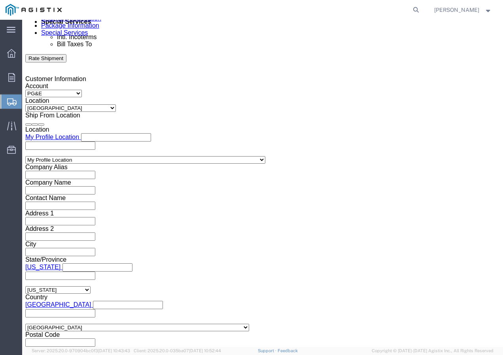
click button "Apply"
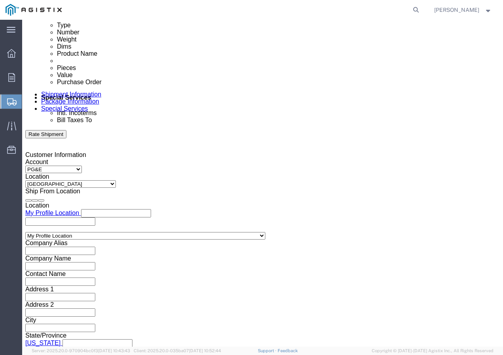
scroll to position [407, 0]
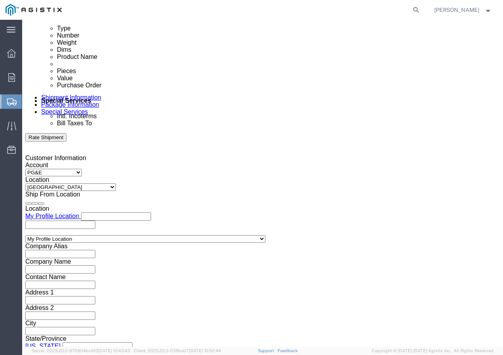
click div
click button "Apply"
click input "text"
paste input "3501402224"
drag, startPoint x: 157, startPoint y: 211, endPoint x: 168, endPoint y: 207, distance: 11.9
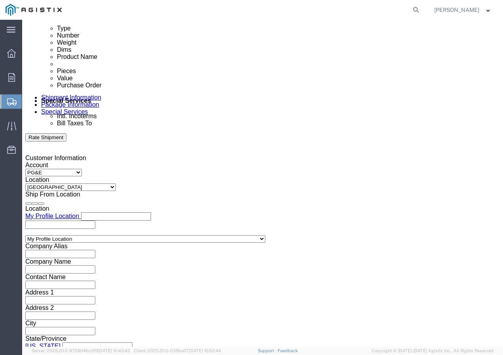
click select "Select Account Type Activity ID Airline Appointment Number ASN Batch Request # …"
click input "text"
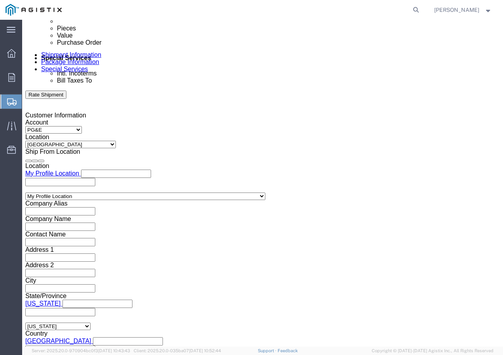
scroll to position [486, 0]
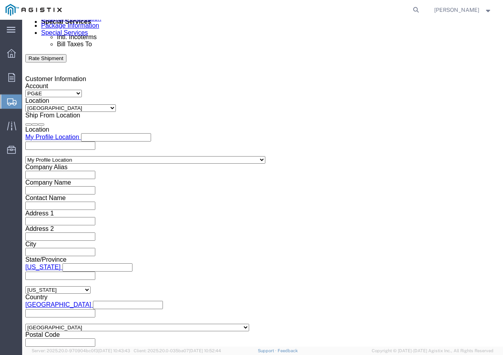
click select "Select Air Less than Truckload Multi-Leg Ocean Freight Rail Small Parcel Truckl…"
click select "Select 1-Ton (PSS) 10 Wheel 10 Yard Dump Truck 20 Yard Dump Truck Bobtail Botto…"
click button "Continue"
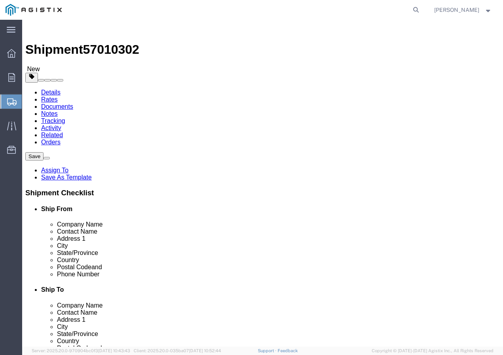
click select "Select Bulk Bundle(s) Cardboard Box(es) Carton(s) Crate(s) Drum(s) (Fiberboard)…"
click input "text"
drag, startPoint x: 89, startPoint y: 194, endPoint x: 60, endPoint y: 199, distance: 28.8
click div "0.00 Select kgs lbs"
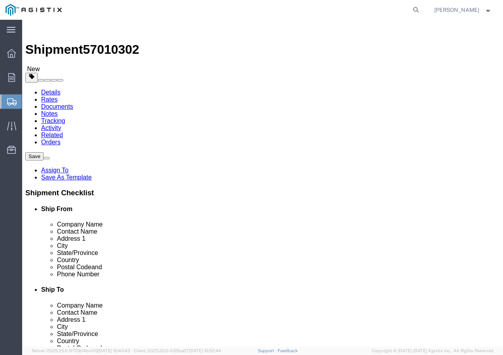
click link "Add Content"
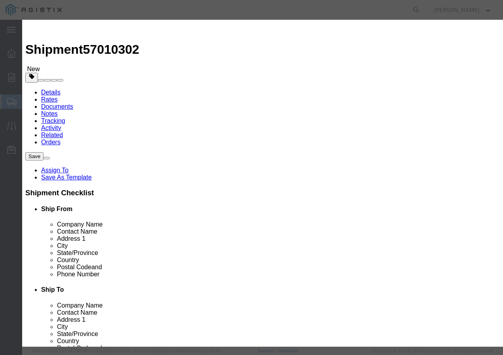
click input "text"
paste input "CA/LDPE MOLLES 397.5-19 AAC 80 MILS 1000"
drag, startPoint x: 128, startPoint y: 75, endPoint x: 73, endPoint y: 76, distance: 54.5
click div "Pieces 0 Select Bag Barrels 100Board Feet Bottle Box Blister Pack Carats Can Ca…"
click input "text"
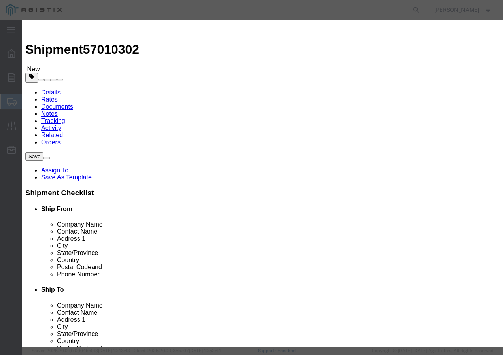
click select "Select 50 55 60 65 70 85 92.5 100 125 175 250 300 400"
click button "Save & Add Another"
click input "text"
paste input "AAC 2300-61 /Non-Spec 4kpR"
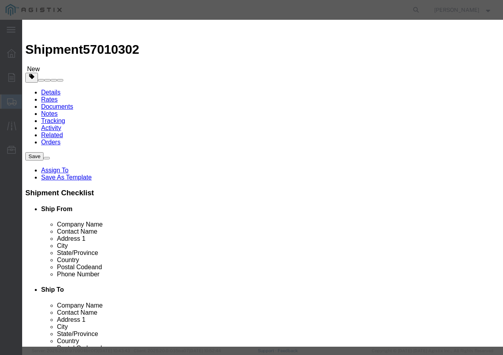
click input "text"
click select "Select 50 55 60 65 70 85 92.5 100 125 175 250 300 400"
click button "Save & Add Another"
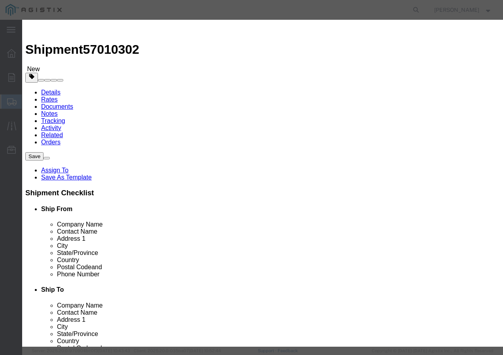
click input "text"
paste input "USE 3/0 Str Cu Bk 1000R"
drag, startPoint x: 137, startPoint y: 73, endPoint x: 133, endPoint y: 76, distance: 4.8
click input "text"
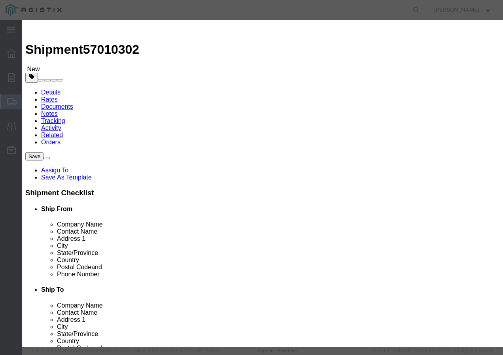
click select "Select 50 55 60 65 70 85 92.5 100 125 175 250 300 400"
click button "Save & Add Another"
click input "text"
paste input "CCU/LLDPE 4 SOL SD CU 60 MILS 171R"
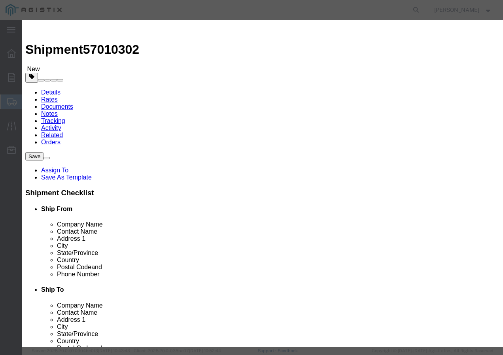
click input "text"
click select "Select 50 55 60 65 70 85 92.5 100 125 175 250 300 400"
click button "Save & Add Another"
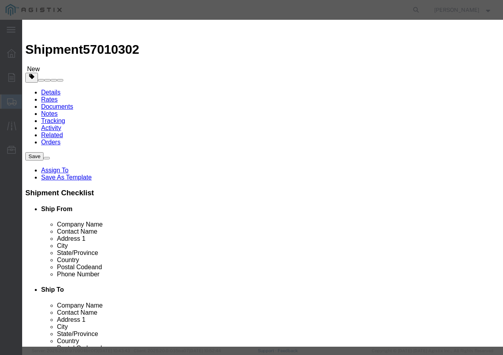
click input "text"
paste input "RHW 500 Str Cu 2000V+ 3kR"
click input "text"
click select "Select 50 55 60 65 70 85 92.5 100 125 175 250 300 400"
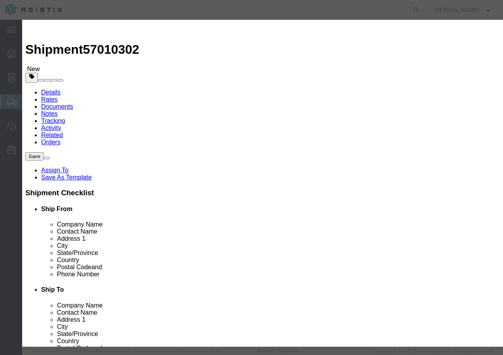
click select "Select 50 55 60 65 70 85 92.5 100 125 175 250 300 400"
click button "Save & Close"
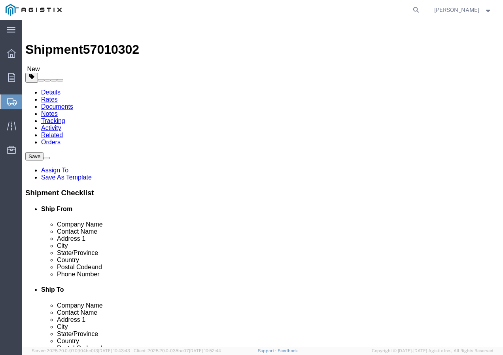
click input "1"
click button "Rate Shipment"
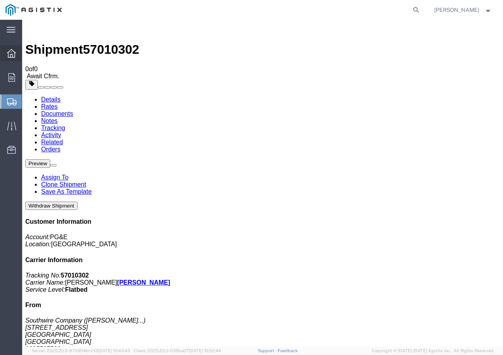
click at [13, 56] on icon at bounding box center [11, 53] width 9 height 9
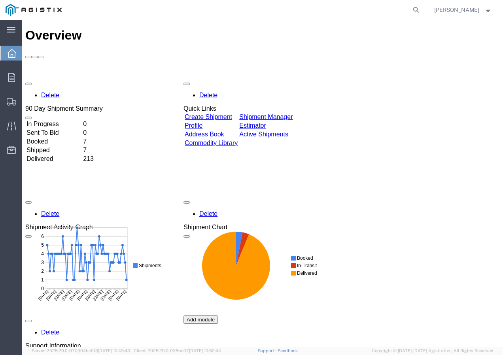
click at [209, 78] on div "Delete 90 Day Shipment Summary In Progress 0 Sent To Bid 0 Booked 7 Shipped 7 D…" at bounding box center [262, 256] width 474 height 356
click at [232, 113] on link "Create Shipment" at bounding box center [208, 116] width 47 height 7
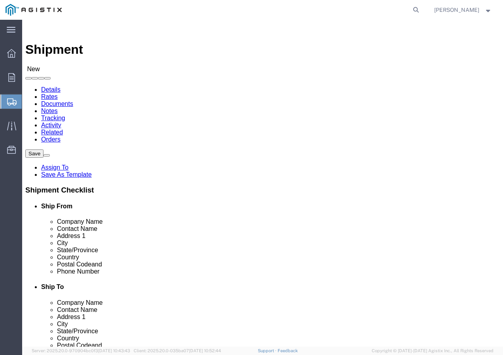
click select "Select PG&E Southwire Company"
click div
click select "Select All Others [GEOGRAPHIC_DATA] [GEOGRAPHIC_DATA] [GEOGRAPHIC_DATA] [GEOGRA…"
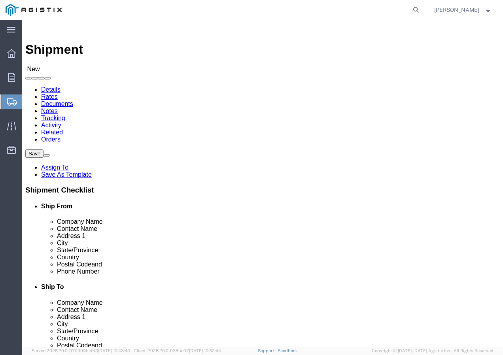
click button
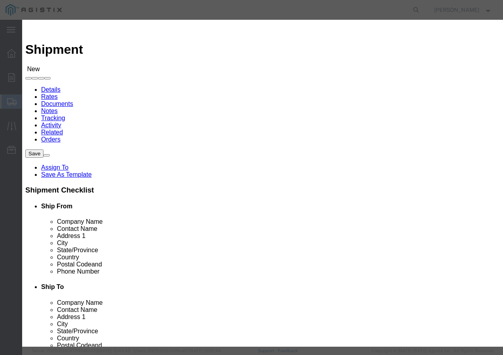
click select "Search by Address Book Name City Company Name Contact Name Country CustomerAlia…"
click input "text"
click icon "button"
click button "Select"
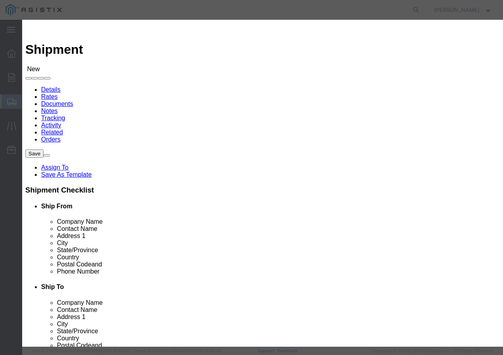
click button "Close"
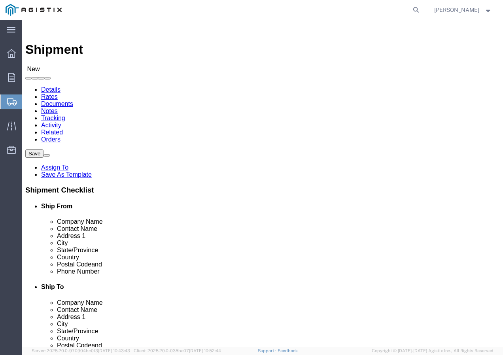
click input "text"
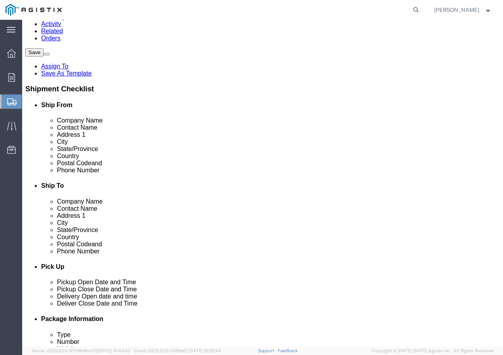
scroll to position [119, 0]
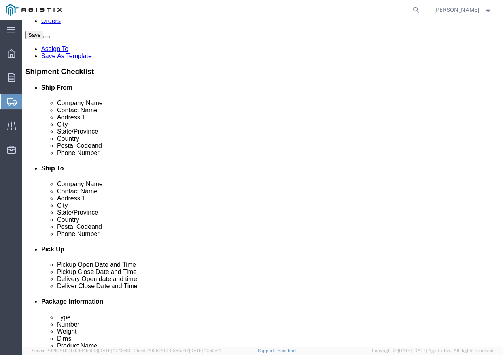
click input "text"
paste input "9167493050"
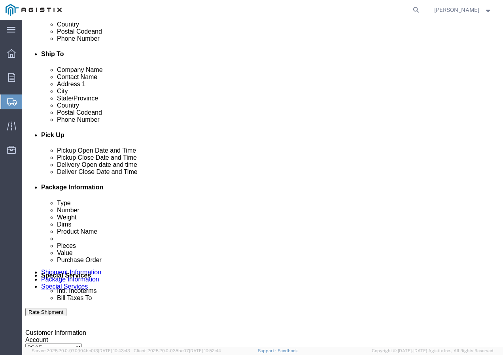
scroll to position [237, 0]
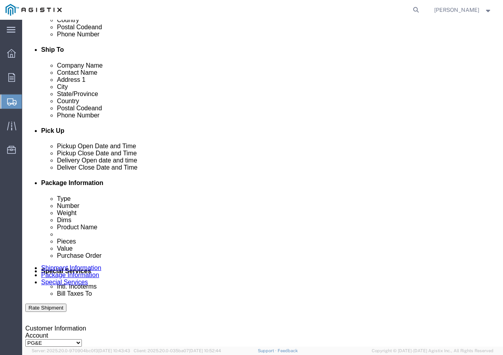
click div "Pickup Start Date Pickup Start Time Pickup Open Date and Time [DATE] 11:00 AM P…"
click div "Pickup Start Date Pickup Start Time Pickup Open Date and Time [DATE] 11:00 AM"
click div "[DATE] 11:00 AM"
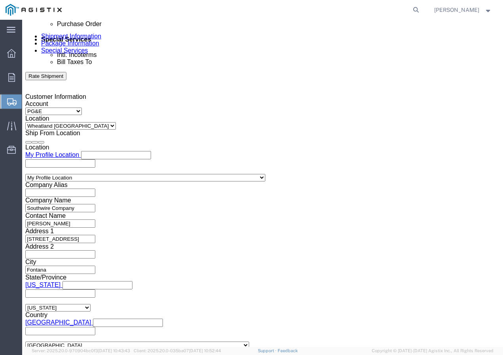
click input "11:00 AM"
click button "Apply"
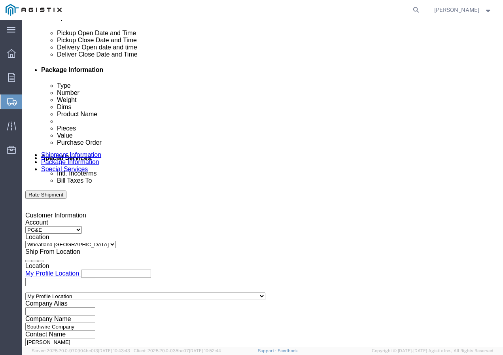
click div
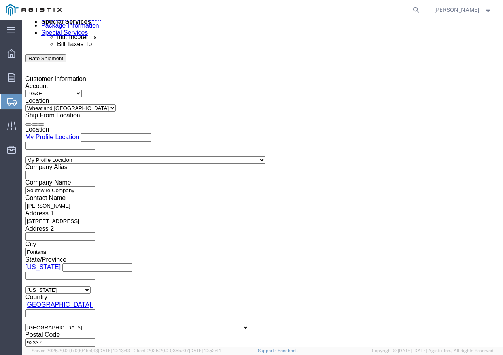
click button "Apply"
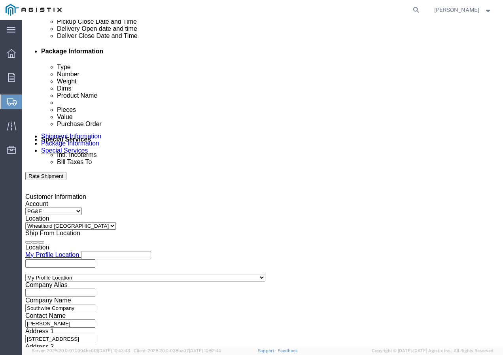
scroll to position [368, 0]
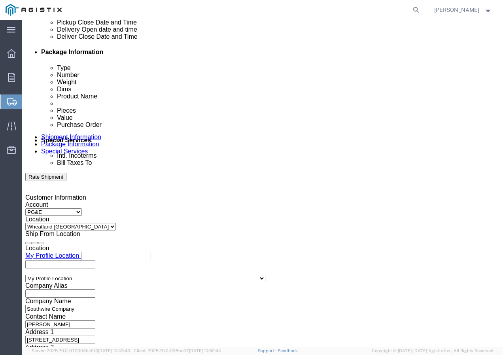
click div
click button "Apply"
drag, startPoint x: 92, startPoint y: 252, endPoint x: 95, endPoint y: 249, distance: 4.5
click input "text"
paste input "3501421148"
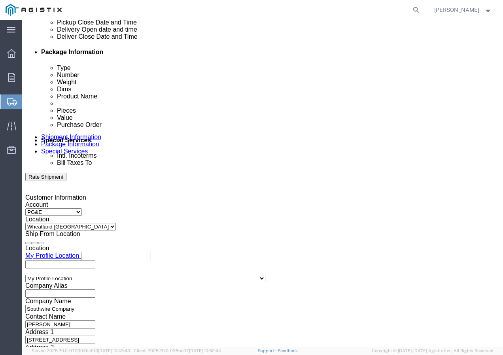
click select "Select Account Type Activity ID Airline Appointment Number ASN Batch Request # …"
click input "text"
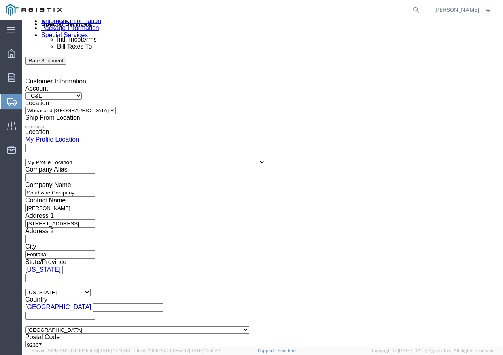
scroll to position [486, 0]
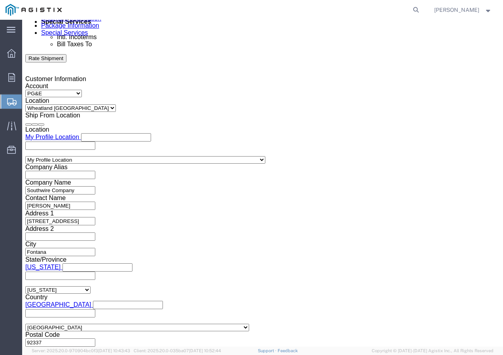
click select "Select Air Less than Truckload Multi-Leg Ocean Freight Rail Small Parcel Truckl…"
click select "Select 1-Ton (PSS) 10 Wheel 10 Yard Dump Truck 20 Yard Dump Truck Bobtail Botto…"
click button "Continue"
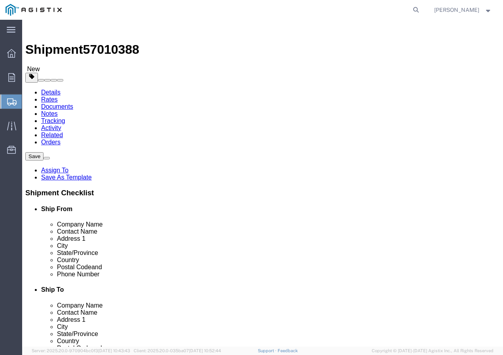
click select "Select Bulk Bundle(s) Cardboard Box(es) Carton(s) Crate(s) Drum(s) (Fiberboard)…"
click input "text"
drag, startPoint x: 96, startPoint y: 199, endPoint x: 66, endPoint y: 199, distance: 29.2
click div "Weight 0.00 Select kgs lbs Ship. t°"
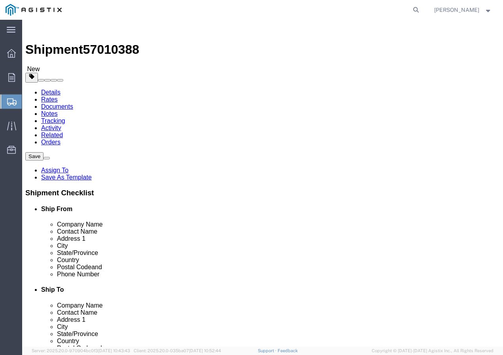
click span
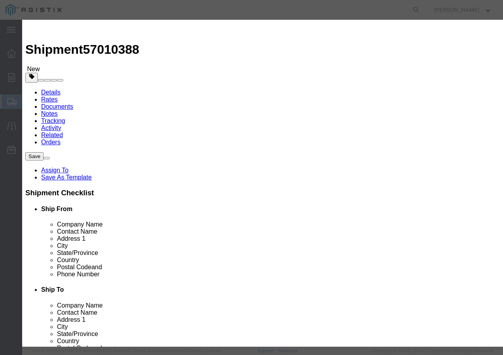
click input "text"
paste input "600VUD [GEOGRAPHIC_DATA]/YS [STREET_ADDRESS]"
click input "0"
click input "text"
click select "Select 50 55 60 65 70 85 92.5 100 125 175 250 300 400"
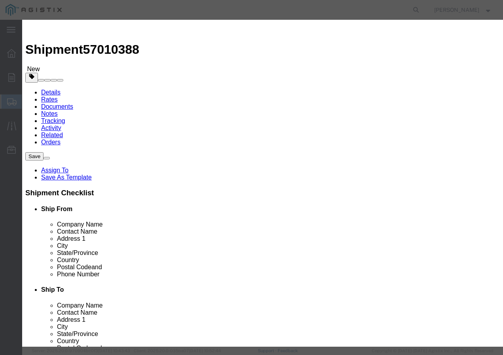
click select "Select 50 55 60 65 70 85 92.5 100 125 175 250 300 400"
click button "Save & Add Another"
click input "text"
paste input "600VUD [GEOGRAPHIC_DATA]/YES 4/0 Str [PERSON_NAME] 1250R"
click input "text"
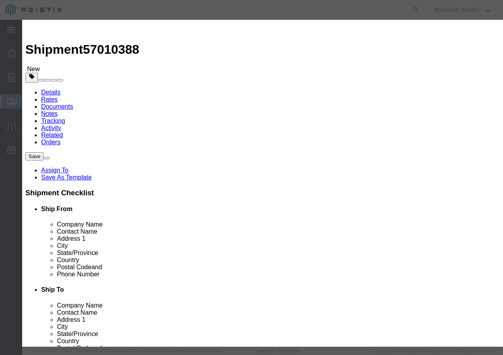
click input "text"
click select "Select 50 55 60 65 70 85 92.5 100 125 175 250 300 400"
click button "Save & Close"
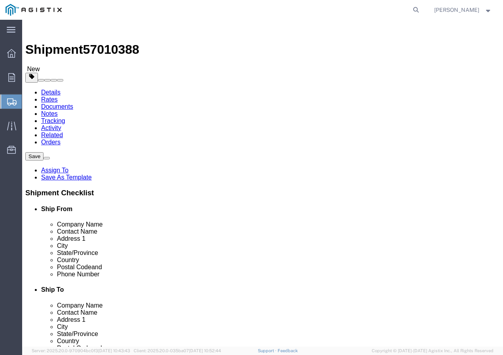
click input "1"
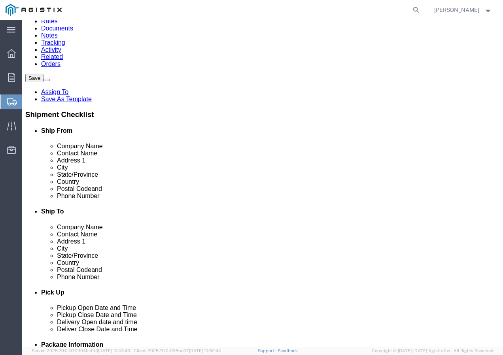
scroll to position [79, 0]
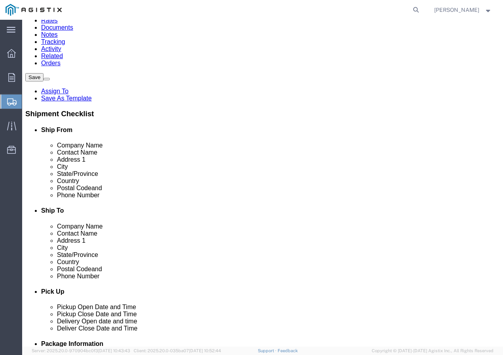
click button "Rate Shipment"
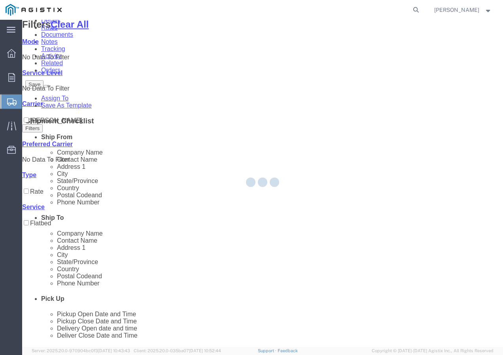
scroll to position [0, 0]
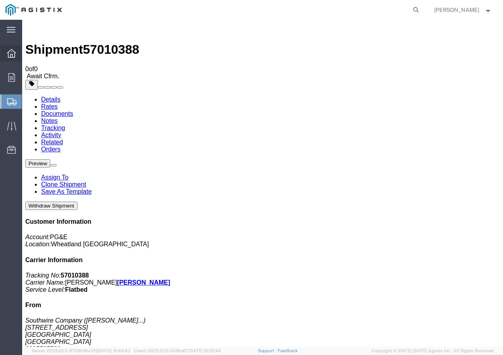
click at [8, 52] on icon at bounding box center [11, 53] width 9 height 9
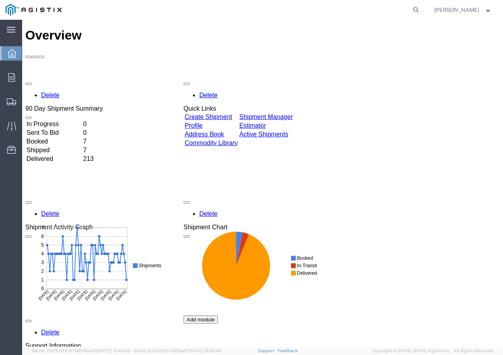
click at [213, 113] on link "Create Shipment" at bounding box center [208, 116] width 47 height 7
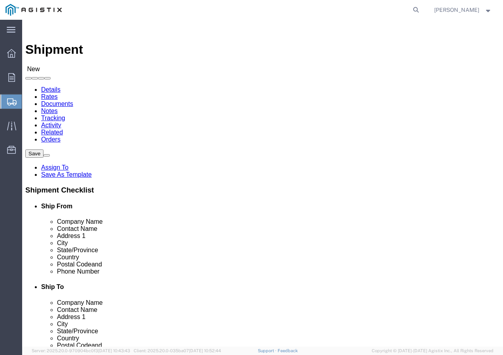
click select "Select PG&E Southwire Company"
click select "Select All Others [GEOGRAPHIC_DATA] [GEOGRAPHIC_DATA] [GEOGRAPHIC_DATA] [GEOGRA…"
click span
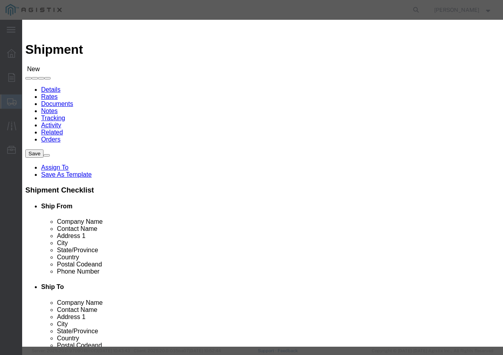
click select "Search by Address Book Name City Company Name Contact Name Country CustomerAlia…"
click input "text"
click icon "button"
click button "Select"
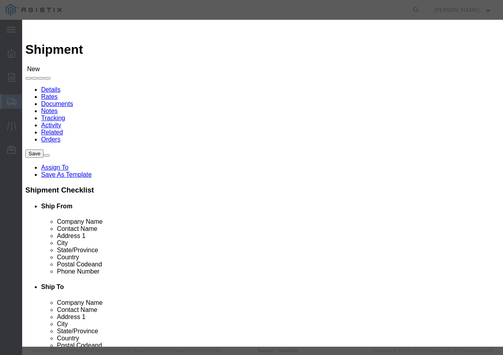
click button "Close"
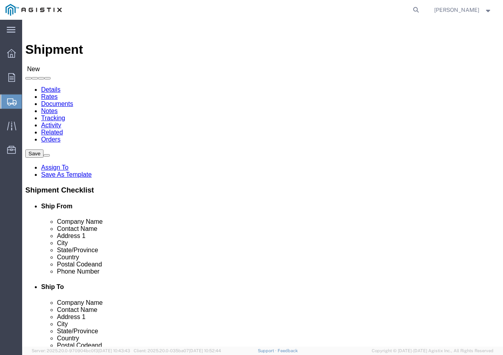
click input "text"
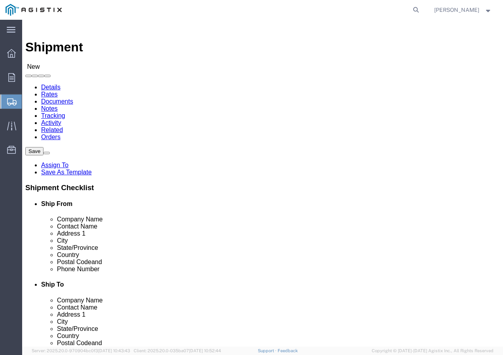
scroll to position [79, 0]
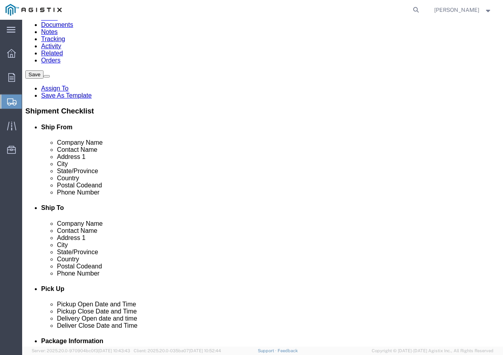
click input "text"
paste input "9167493050"
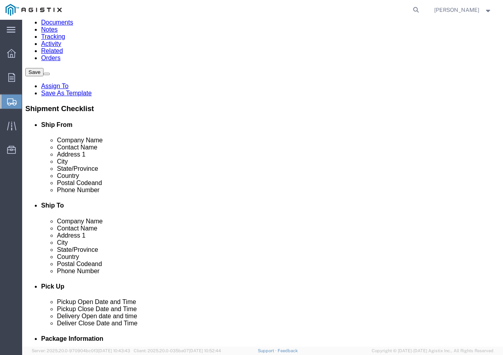
scroll to position [237, 0]
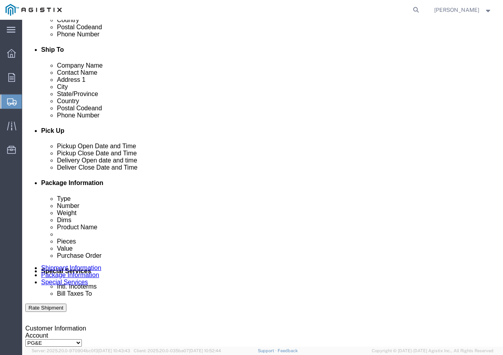
click div "[DATE] 11:00 AM"
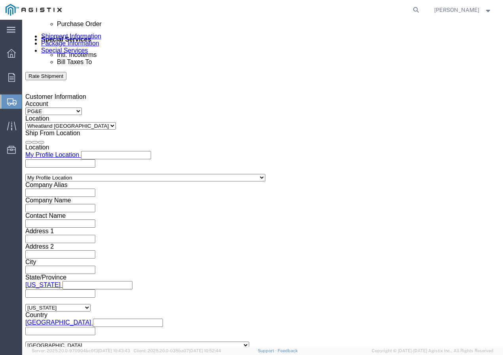
click input "11:00 AM"
click button "Apply"
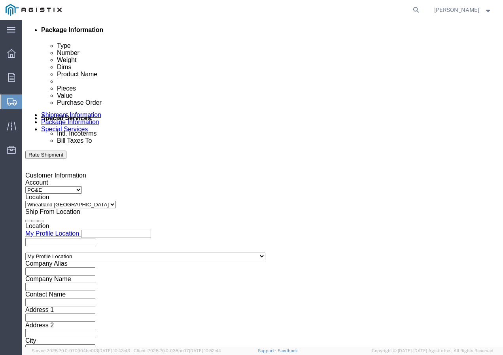
scroll to position [390, 0]
click div
click button "Apply"
click div
click button "Apply"
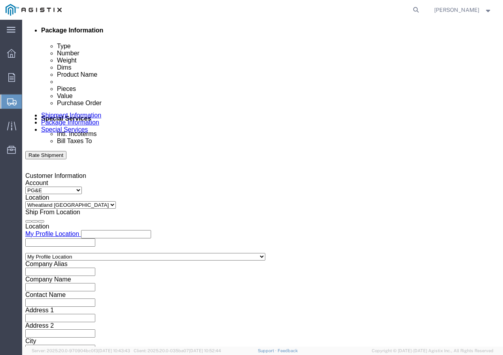
click input "text"
paste input "3501421729"
click select "Select Account Type Activity ID Airline Appointment Number ASN Batch Request # …"
click input "text"
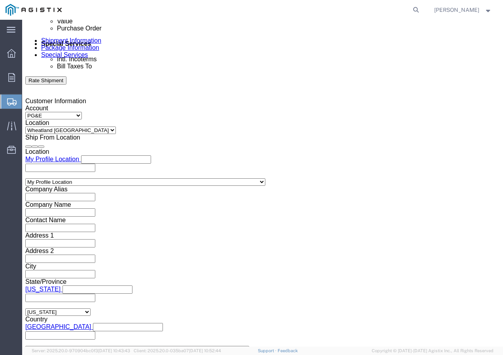
scroll to position [469, 0]
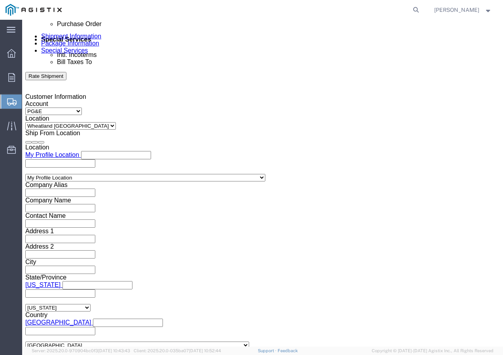
click select "Select Air Less than Truckload Multi-Leg Ocean Freight Rail Small Parcel Truckl…"
drag, startPoint x: 69, startPoint y: 290, endPoint x: 47, endPoint y: 270, distance: 29.7
click select "Select 1-Ton (PSS) 10 Wheel 10 Yard Dump Truck 20 Yard Dump Truck Bobtail Botto…"
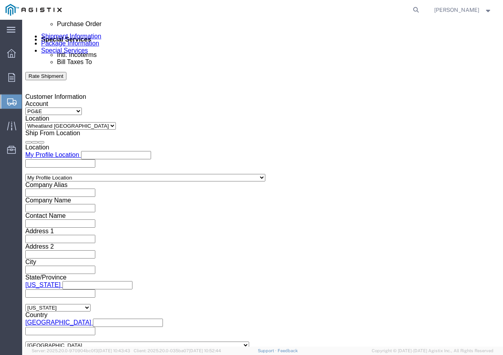
click button "Continue"
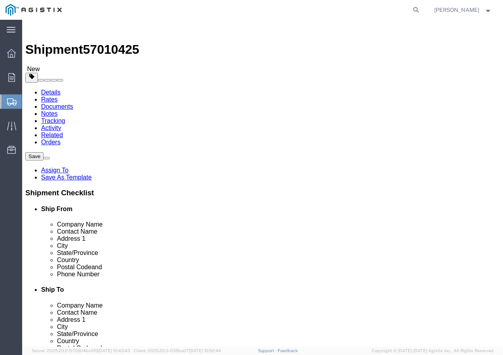
click select "Select Bulk Bundle(s) Cardboard Box(es) Carton(s) Crate(s) Drum(s) (Fiberboard)…"
click input "text"
click input "0.00"
click div "Weight Total weight of packages in pounds or kilograms 0.00 Select kgs lbs Ship…"
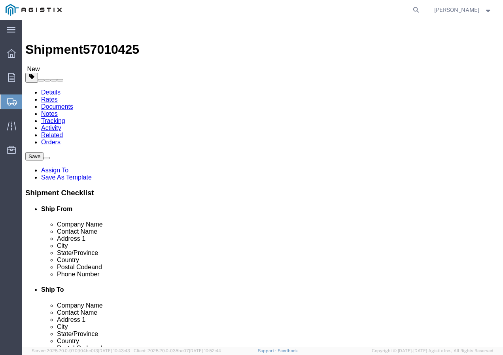
click link "Add Content"
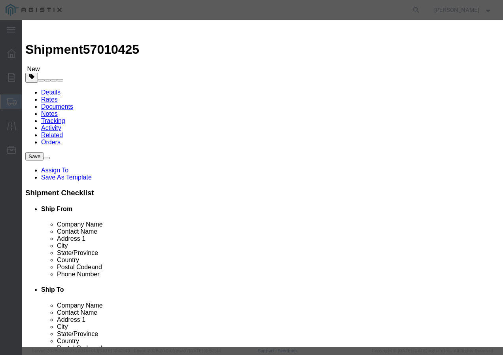
drag, startPoint x: 152, startPoint y: 59, endPoint x: 157, endPoint y: 59, distance: 4.7
click input "text"
paste input "600VUD [GEOGRAPHIC_DATA]/YS [STREET_ADDRESS]"
click input "0"
click input "text"
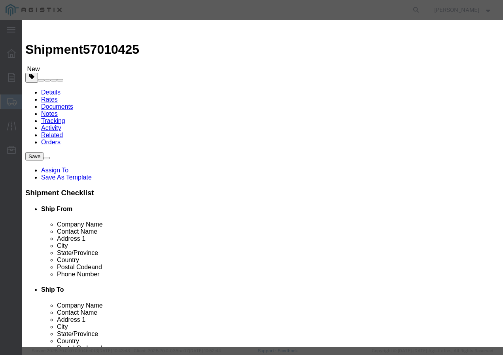
click select "Select 50 55 60 65 70 85 92.5 100 125 175 250 300 400"
click button "Save & Add Another"
click input "text"
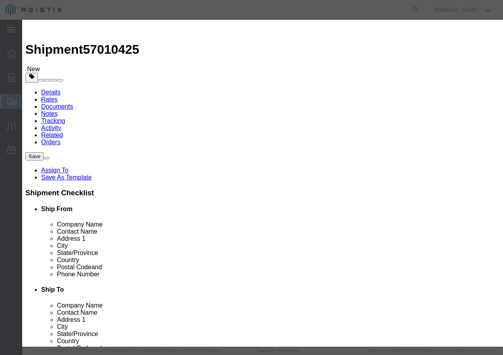
paste input "600VUD [GEOGRAPHIC_DATA]/YES 4/0 Str [PERSON_NAME] 1250R"
click input "text"
click select "Select 50 55 60 65 70 85 92.5 100 125 175 250 300 400"
click button "Save & Add Another"
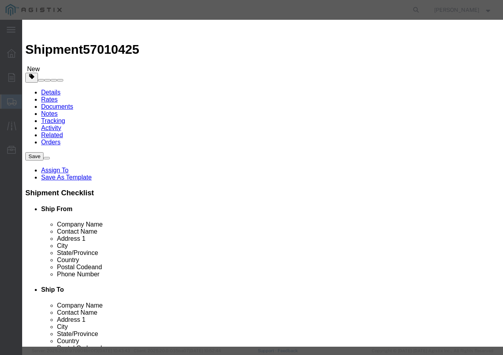
click input "text"
paste input "600VUD 350 AL 95 MILS 1000R"
click input "text"
click select "Select 50 55 60 65 70 85 92.5 100 125 175 250 300 400"
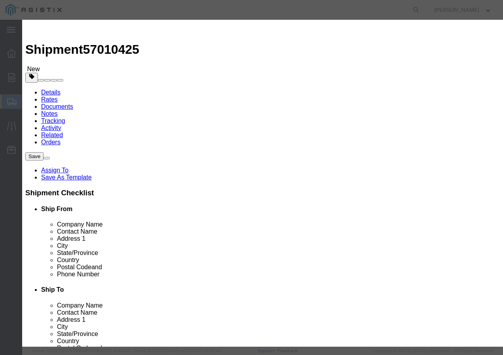
click select "Select 50 55 60 65 70 85 92.5 100 125 175 250 300 400"
click button "Save & Close"
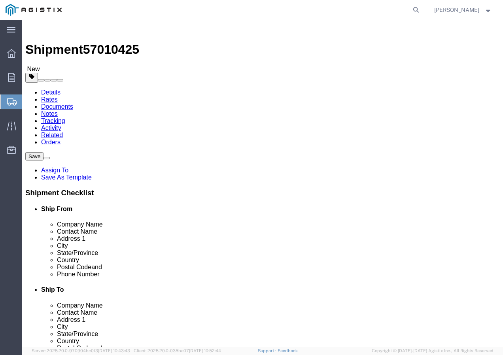
click input "1"
click button "Rate Shipment"
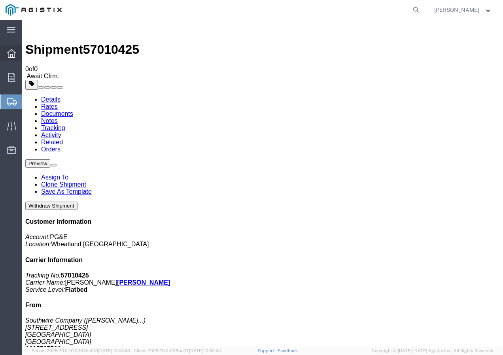
click at [17, 54] on div at bounding box center [11, 53] width 22 height 16
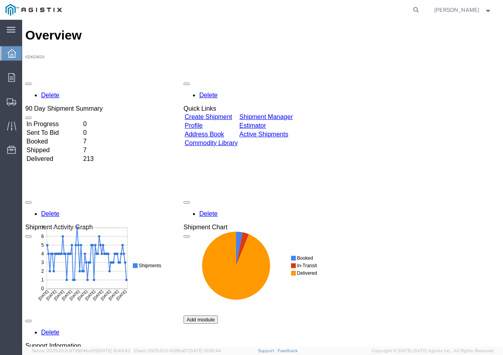
click at [220, 113] on link "Create Shipment" at bounding box center [208, 116] width 47 height 7
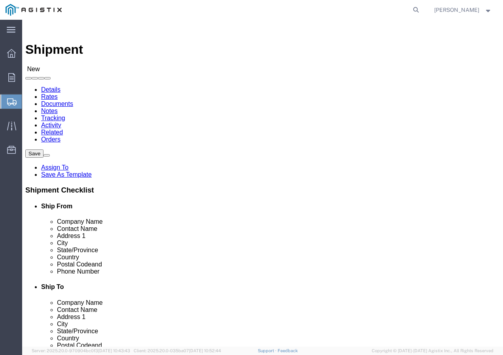
click select "Select PG&E Southwire Company"
click select "Select All Others [GEOGRAPHIC_DATA] [GEOGRAPHIC_DATA] [GEOGRAPHIC_DATA] [GEOGRA…"
click button
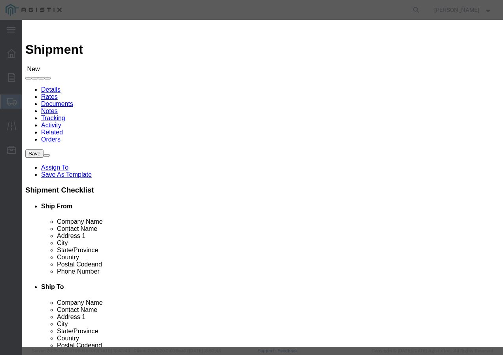
click select "Search by Address Book Name City Company Name Contact Name Country CustomerAlia…"
click input "text"
click icon "button"
click button "Select"
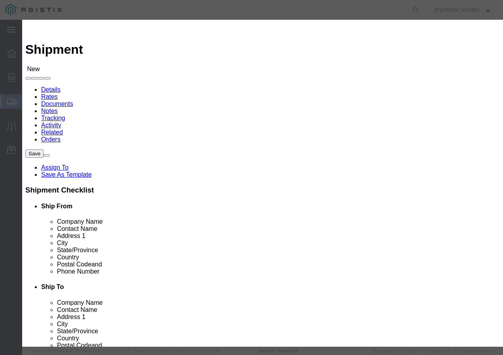
click button "Close"
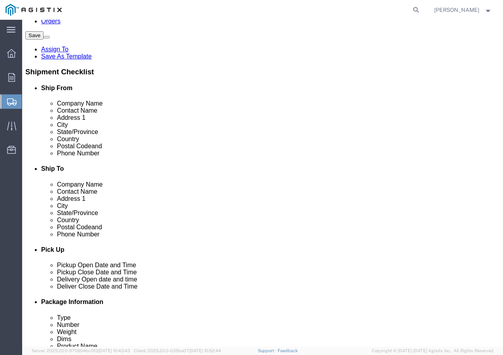
scroll to position [119, 0]
click input "text"
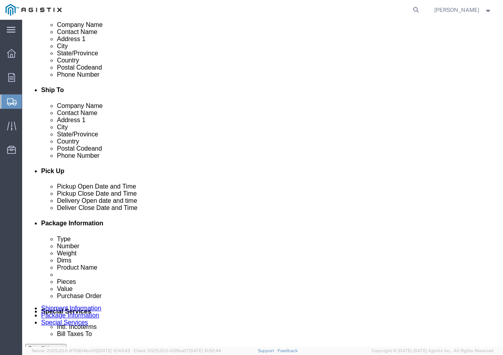
scroll to position [198, 0]
click div "[DATE] 11:00 AM"
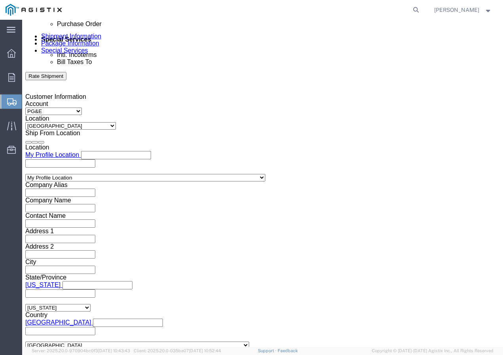
click input "11:00 AM"
click button "Apply"
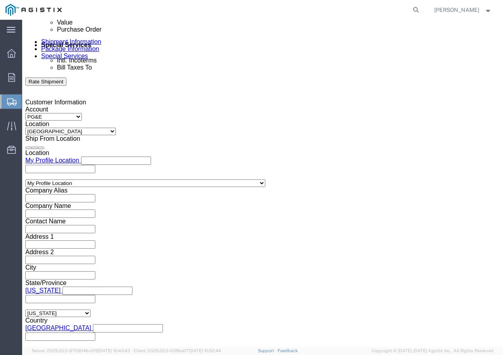
scroll to position [350, 0]
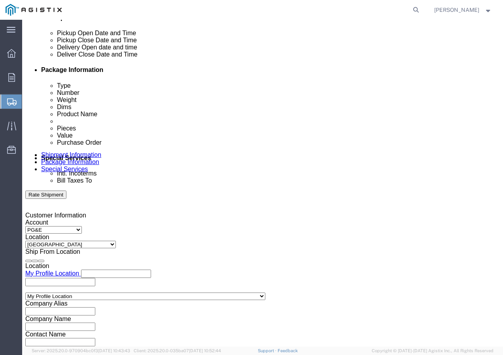
click div
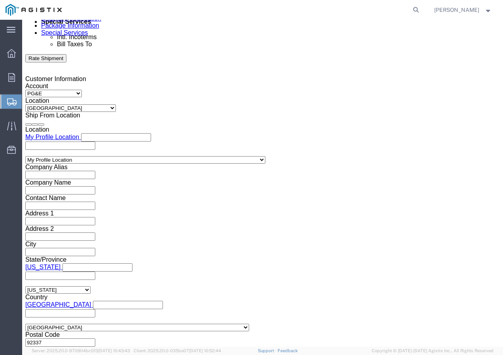
click button "Apply"
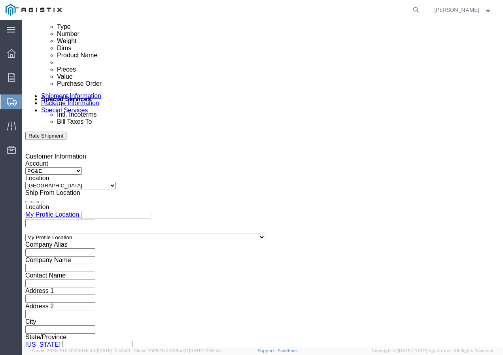
scroll to position [407, 0]
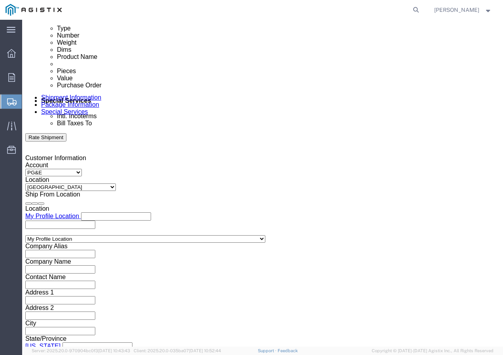
click div
click button "Apply"
click input "text"
paste input "3501416317"
click select "Select Account Type Activity ID Airline Appointment Number ASN Batch Request # …"
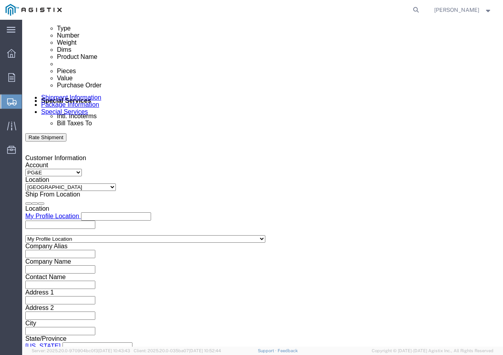
click select "Select Account Type Activity ID Airline Appointment Number ASN Batch Request # …"
click input "text"
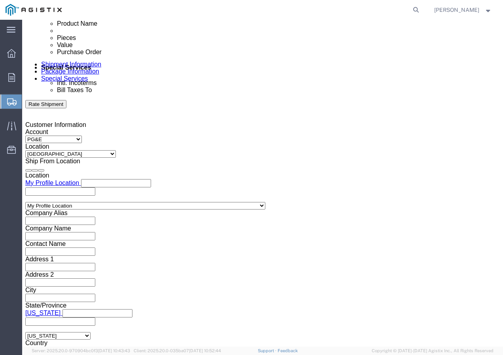
scroll to position [486, 0]
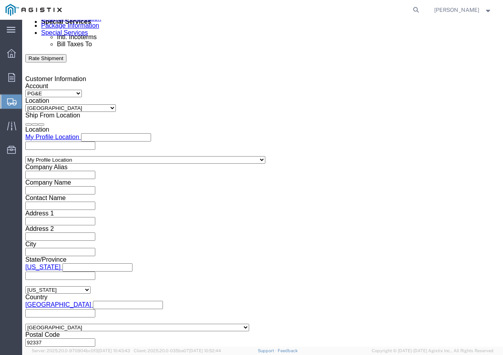
click select "Select Air Less than Truckload Multi-Leg Ocean Freight Rail Small Parcel Truckl…"
click select "Select 1-Ton (PSS) 10 Wheel 10 Yard Dump Truck 20 Yard Dump Truck Bobtail Botto…"
click button "Continue"
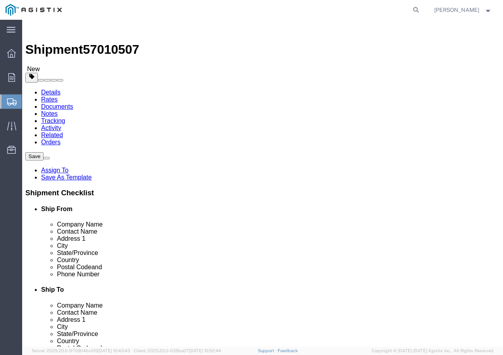
click select "Select Bulk Bundle(s) Cardboard Box(es) Carton(s) Crate(s) Drum(s) (Fiberboard)…"
click input "text"
drag, startPoint x: 64, startPoint y: 198, endPoint x: 44, endPoint y: 197, distance: 20.2
click div "Weight 0.00 Select kgs lbs Ship. t°"
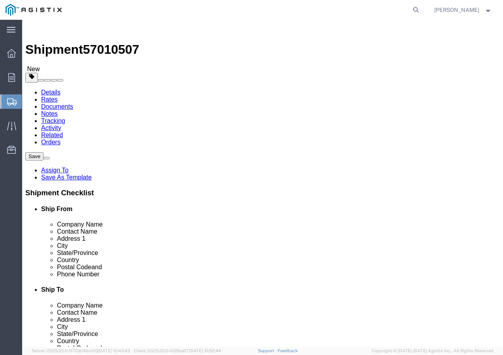
click link "Add Content"
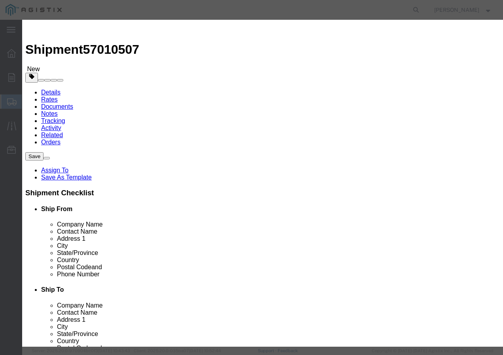
click input "text"
paste input "RHW 500 Str Cu 2000V+ 3kR"
drag, startPoint x: 196, startPoint y: 61, endPoint x: 92, endPoint y: 60, distance: 104.3
click div "Product Name RHW 500 Str Cu 2000V+ 3kR"
paste input "CCU/LLDPE 4 SOL SD CU 60 MILS 171"
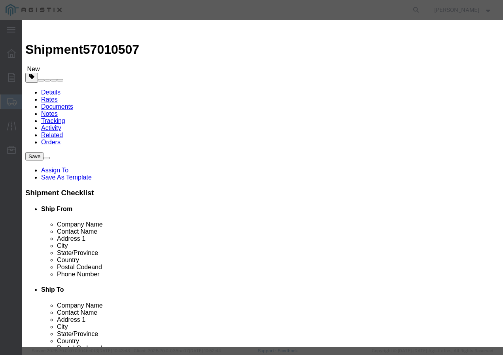
click input "0"
click input "text"
click select "Select 50 55 60 65 70 85 92.5 100 125 175 250 300 400"
drag, startPoint x: 111, startPoint y: 104, endPoint x: 113, endPoint y: 119, distance: 14.3
click select "Select 50 55 60 65 70 85 92.5 100 125 175 250 300 400"
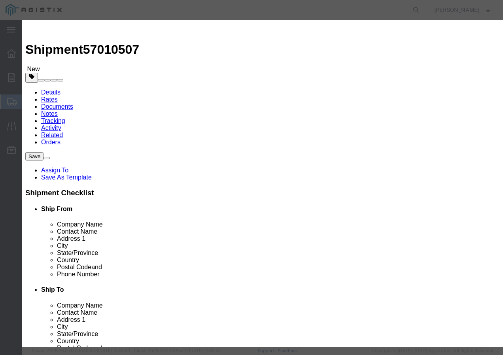
click button "Save & Add Another"
click input "text"
paste input "600VOH PAC/HDPE 4/0-7 AAC 3/C+ 2.6kR"
click input "text"
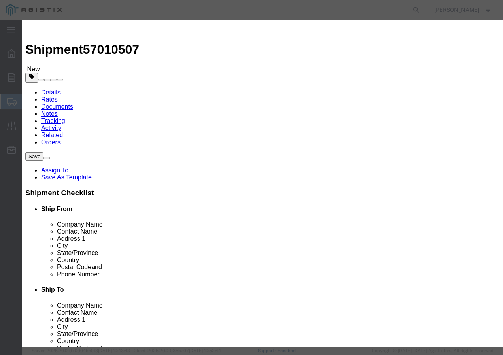
click select "Select 50 55 60 65 70 85 92.5 100 125 175 250 300 400"
drag, startPoint x: 111, startPoint y: 104, endPoint x: 111, endPoint y: 110, distance: 5.9
click select "Select 50 55 60 65 70 85 92.5 100 125 175 250 300 400"
click button "Save & Add Another"
click input "text"
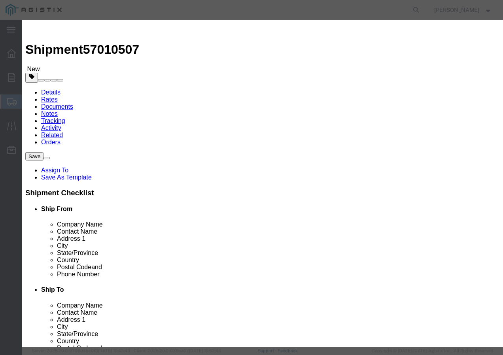
paste input "600VUD [GEOGRAPHIC_DATA]/YS [STREET_ADDRESS]"
click input "text"
click select "Select 50 55 60 65 70 85 92.5 100 125 175 250 300 400"
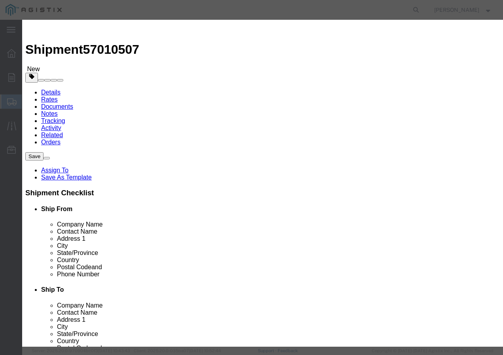
click button "Save & Close"
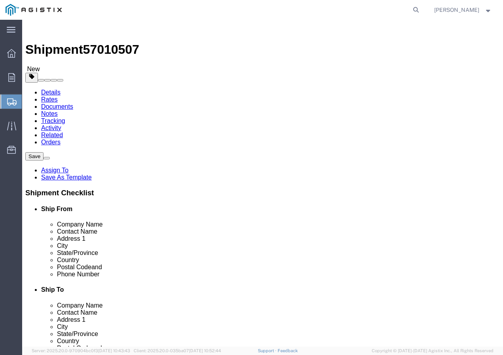
click input "1"
click button "Rate Shipment"
click link "Shipment Information"
click input "Ship To Location / Contact Name : This field is required."
click button "Rate Shipment"
